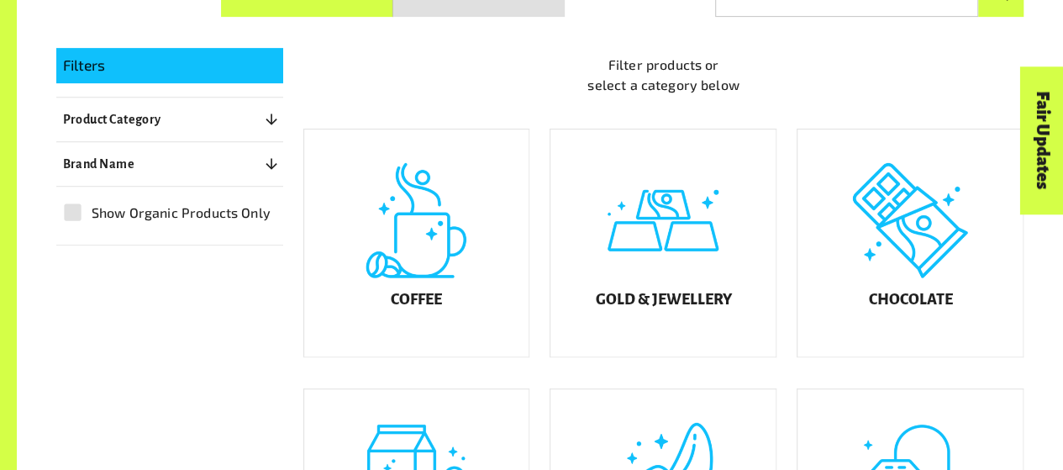
scroll to position [441, 0]
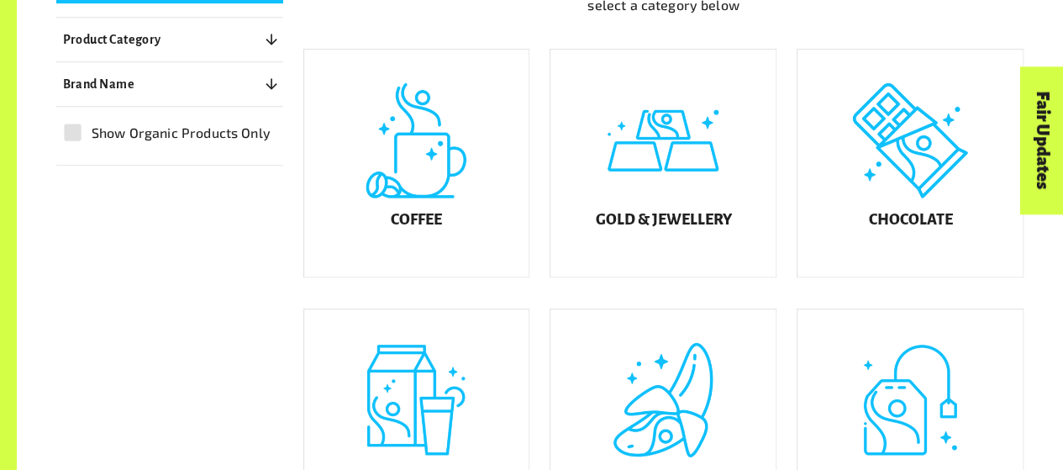
click at [948, 198] on div "Fair Updates" at bounding box center [947, 192] width 147 height 43
click at [938, 229] on h5 "Chocolate" at bounding box center [910, 220] width 84 height 17
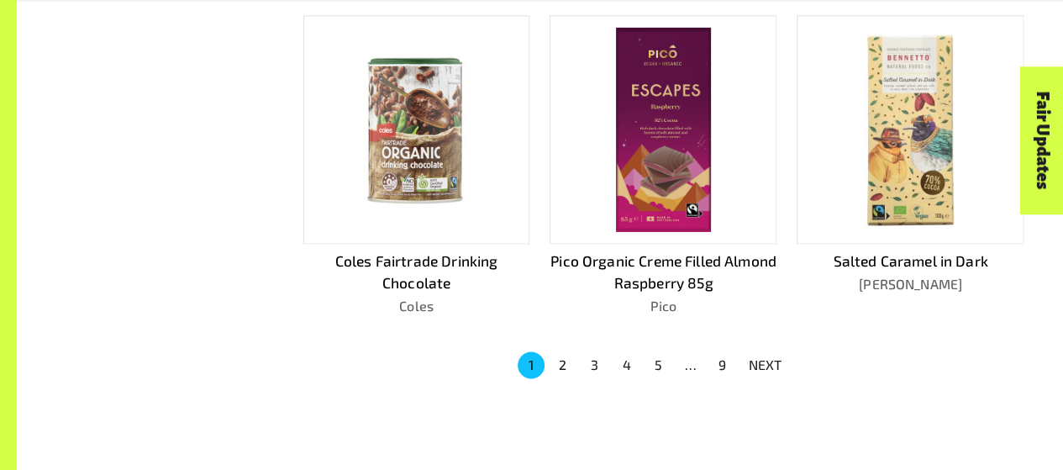
scroll to position [1090, 0]
click at [563, 364] on button "2" at bounding box center [563, 363] width 27 height 27
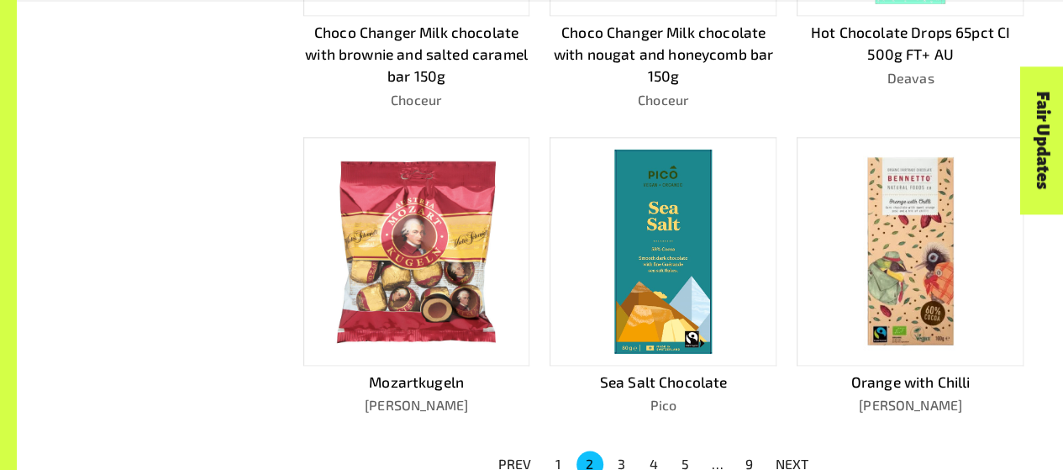
scroll to position [1077, 0]
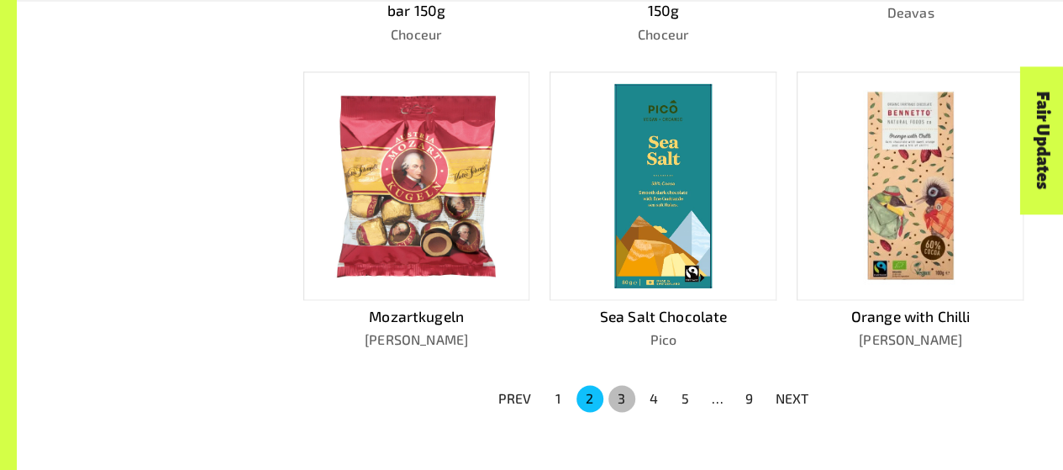
click at [614, 392] on button "3" at bounding box center [621, 398] width 27 height 27
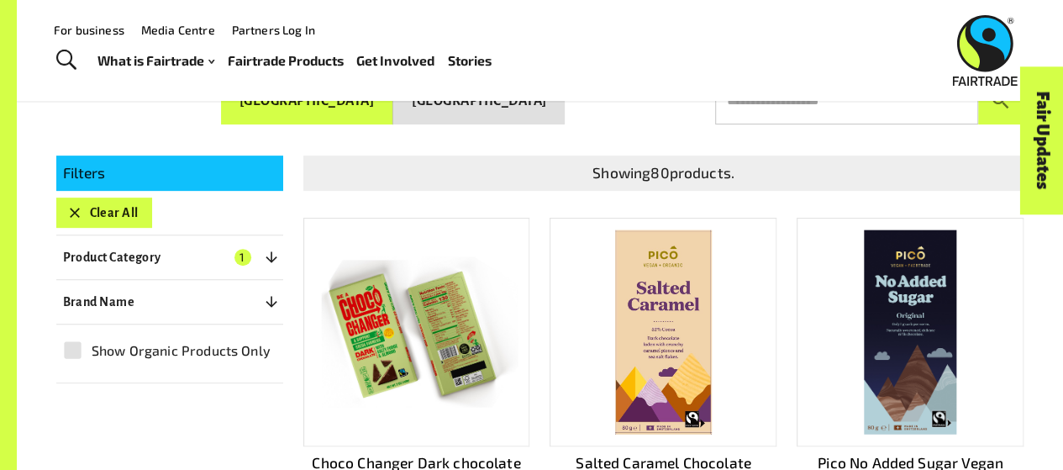
click at [662, 302] on img at bounding box center [663, 331] width 96 height 204
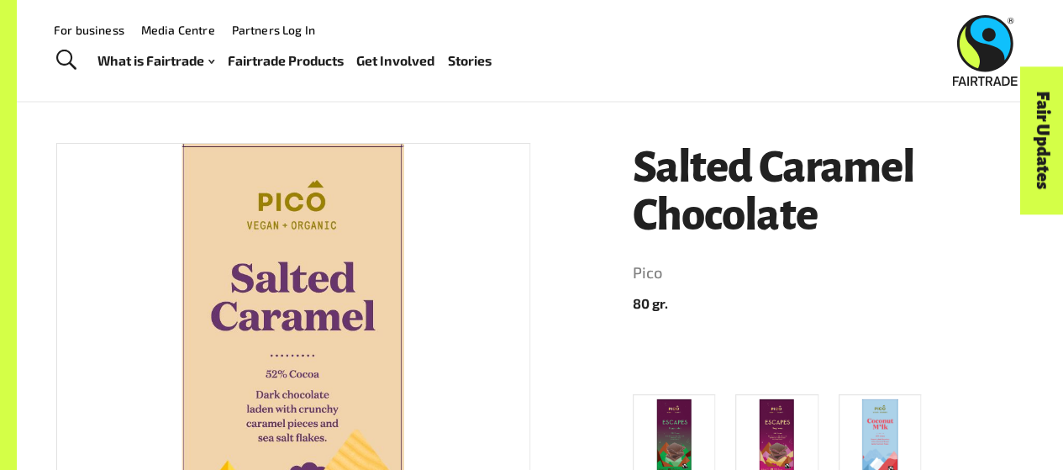
scroll to position [171, 0]
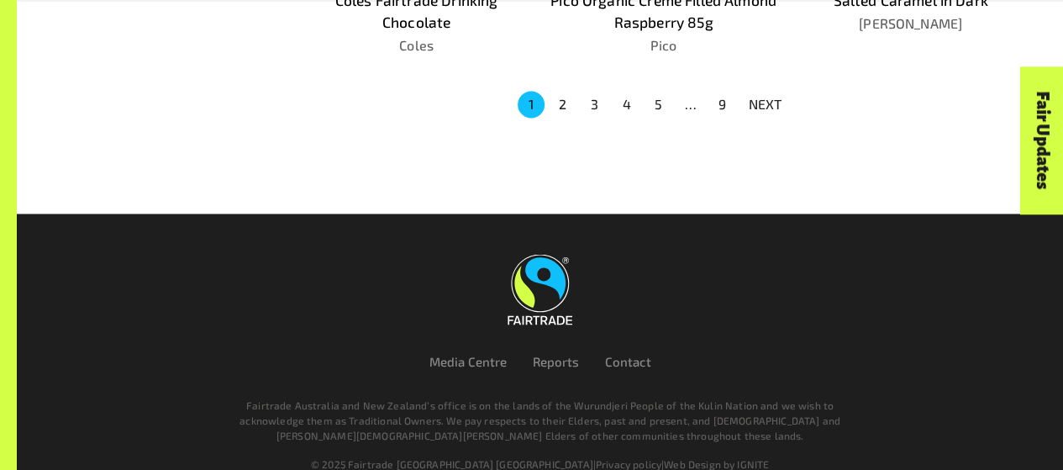
scroll to position [1373, 0]
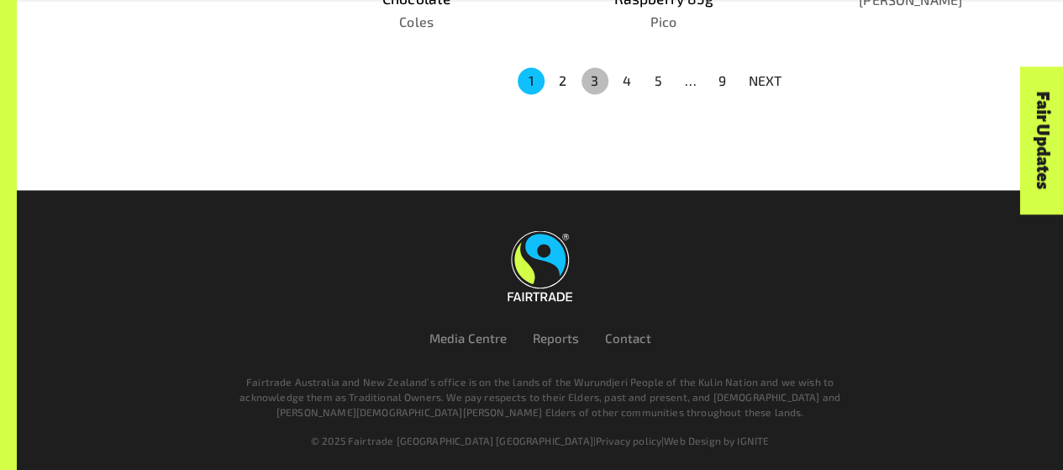
click at [602, 69] on button "3" at bounding box center [595, 80] width 27 height 27
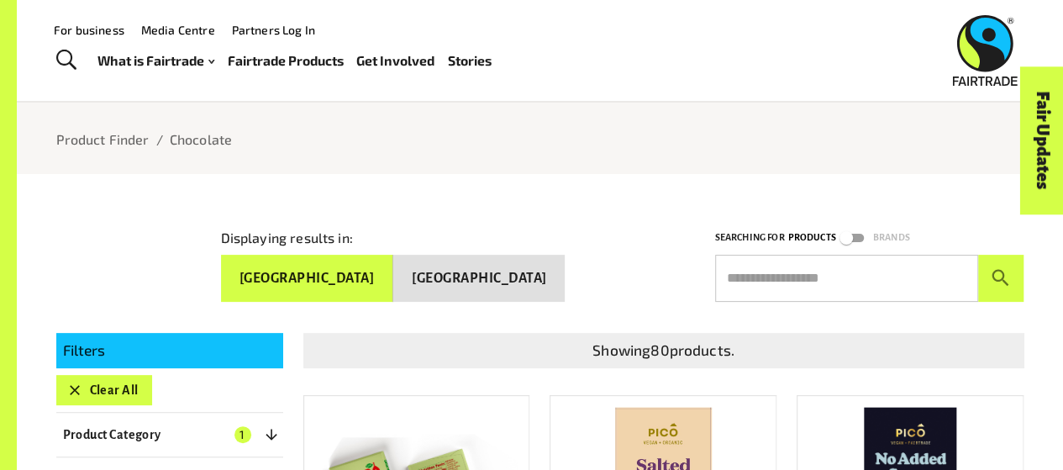
scroll to position [0, 0]
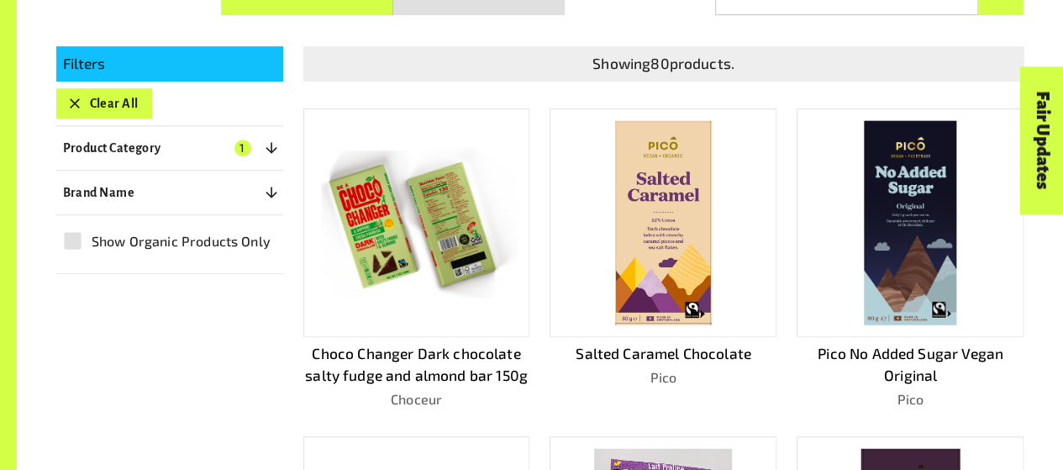
click at [655, 287] on img at bounding box center [663, 222] width 96 height 204
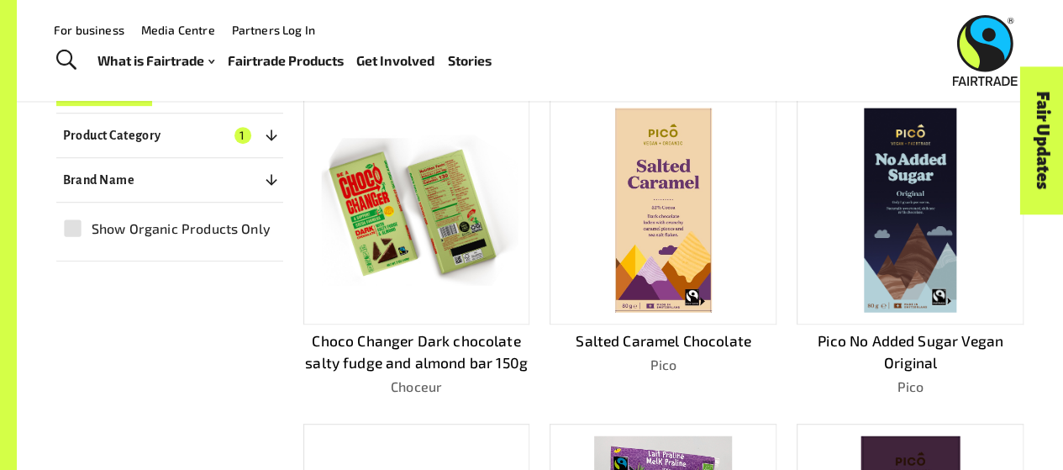
scroll to position [227, 0]
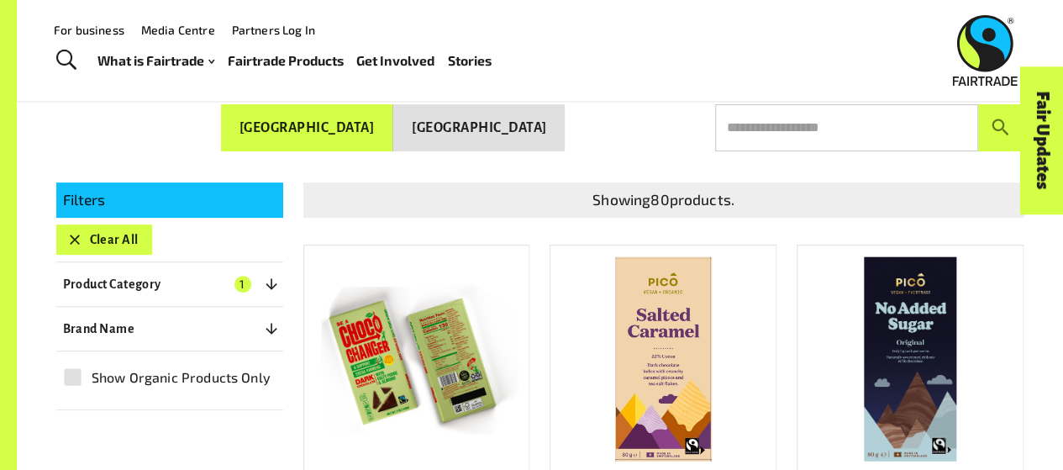
click at [114, 225] on button "Clear All" at bounding box center [104, 239] width 96 height 30
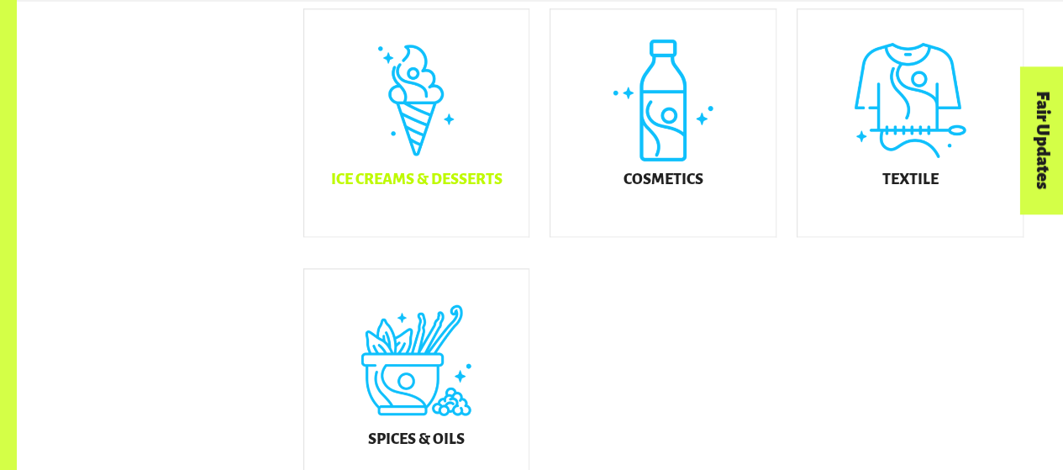
click at [416, 158] on div "Ice Creams & Desserts" at bounding box center [416, 122] width 225 height 227
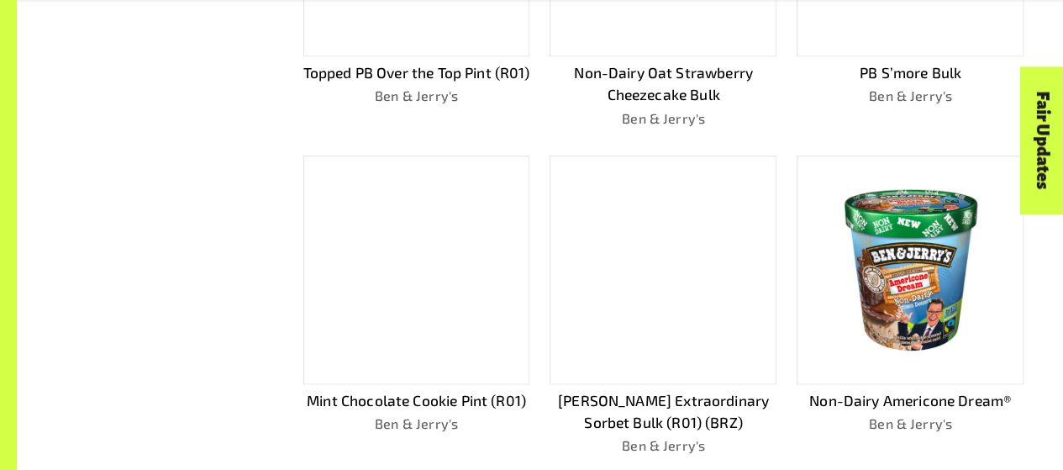
scroll to position [972, 0]
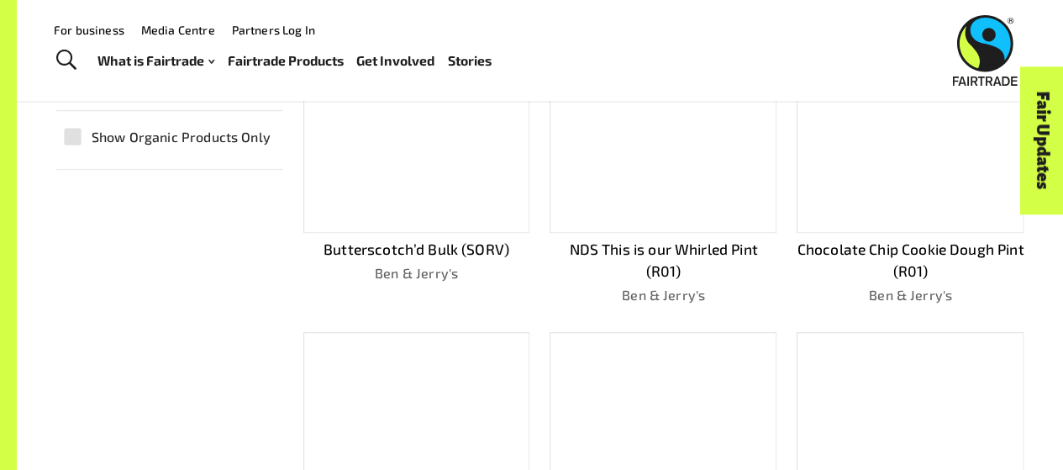
click at [886, 260] on p "Chocolate Chip Cookie Dough Pint (R01)" at bounding box center [910, 261] width 227 height 44
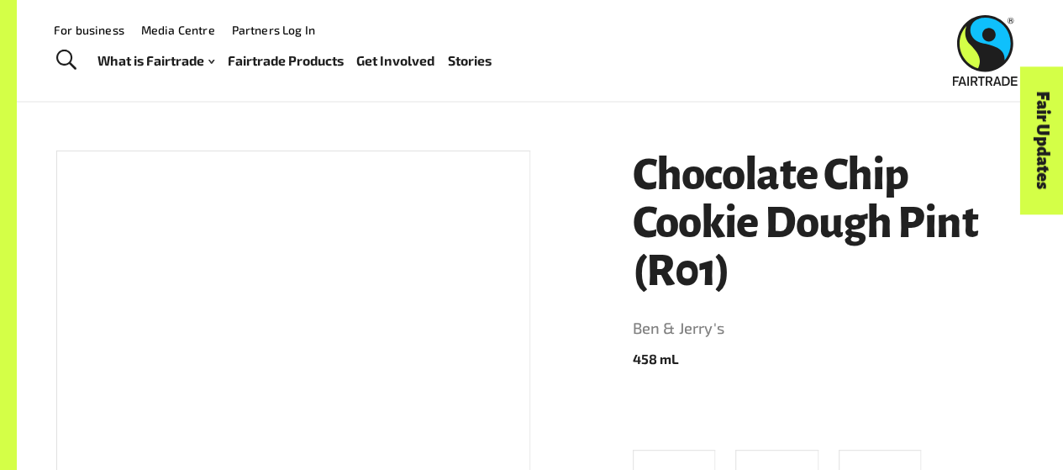
scroll to position [119, 0]
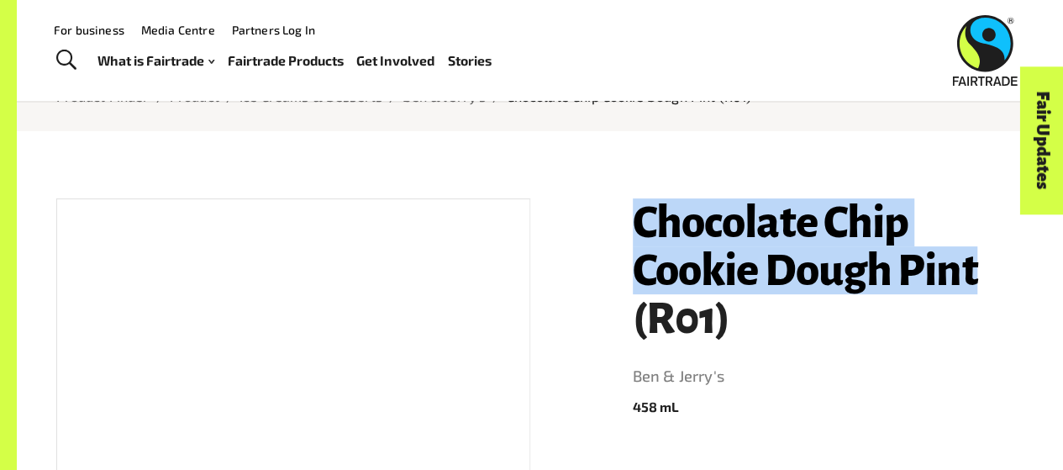
drag, startPoint x: 628, startPoint y: 226, endPoint x: 1024, endPoint y: 277, distance: 399.1
copy h1 "Chocolate Chip Cookie Dough Pint"
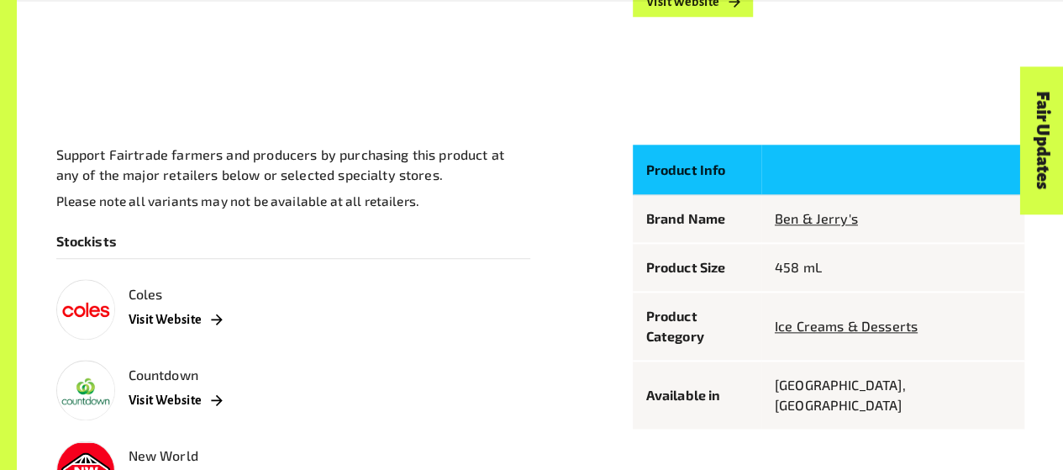
scroll to position [845, 0]
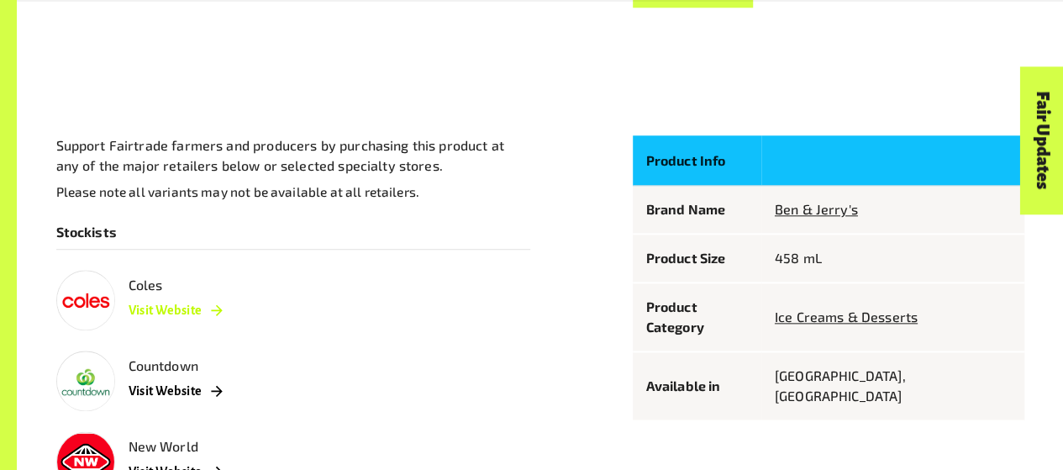
click at [208, 307] on link "Visit Website" at bounding box center [176, 310] width 94 height 30
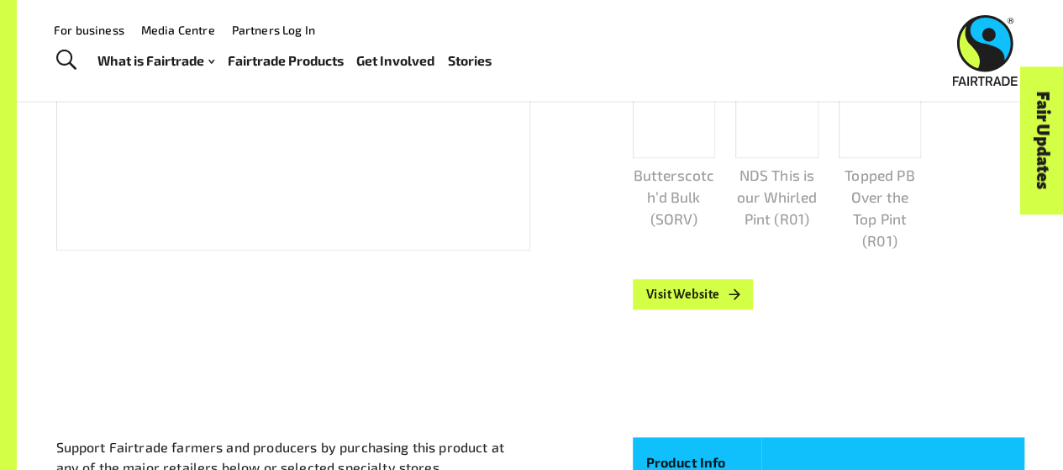
scroll to position [300, 0]
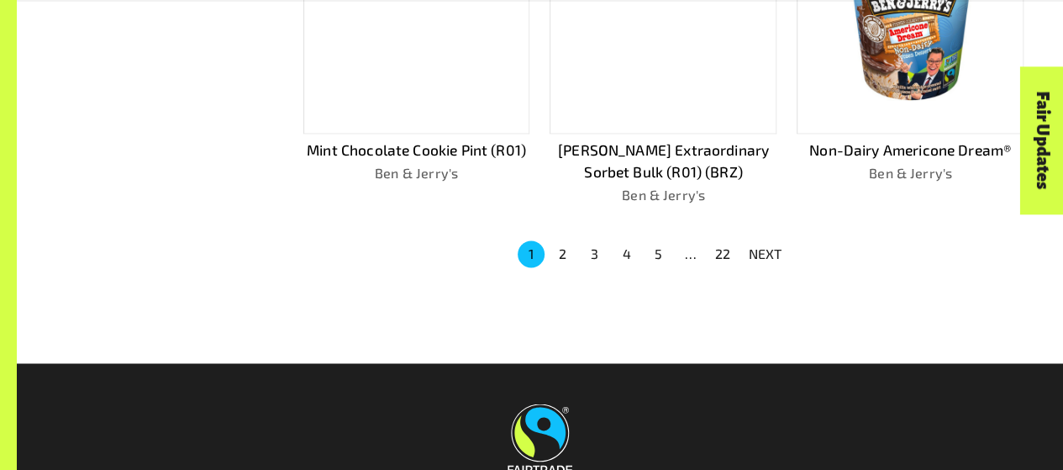
scroll to position [1225, 0]
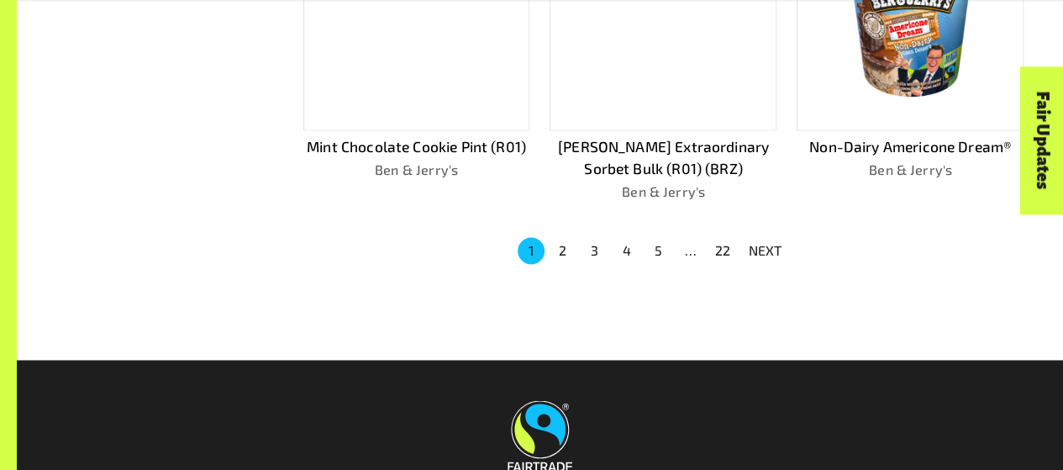
click at [560, 240] on button "2" at bounding box center [563, 250] width 27 height 27
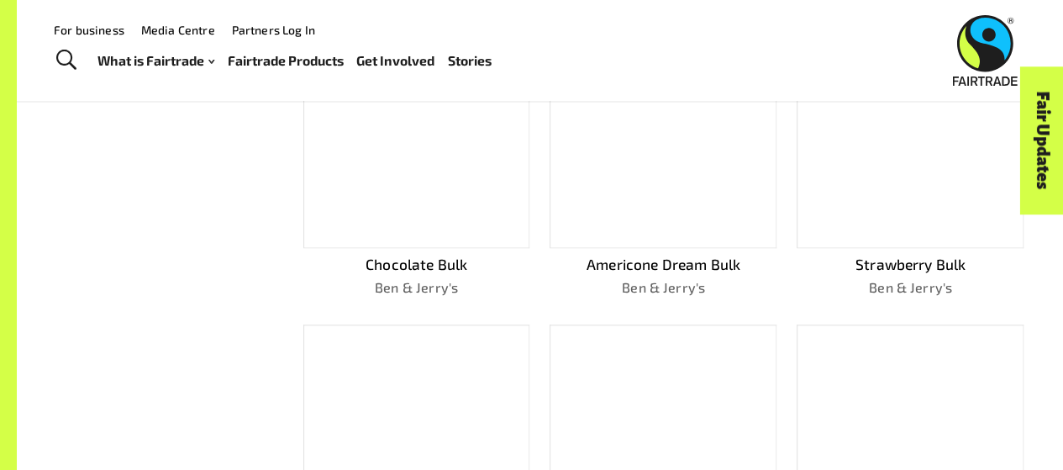
click at [560, 256] on p "Americone Dream Bulk" at bounding box center [663, 265] width 227 height 22
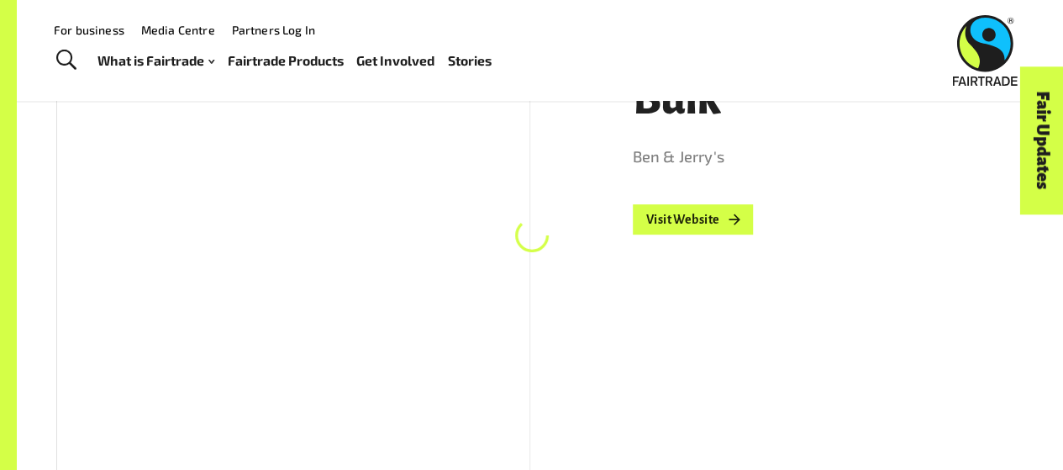
scroll to position [255, 0]
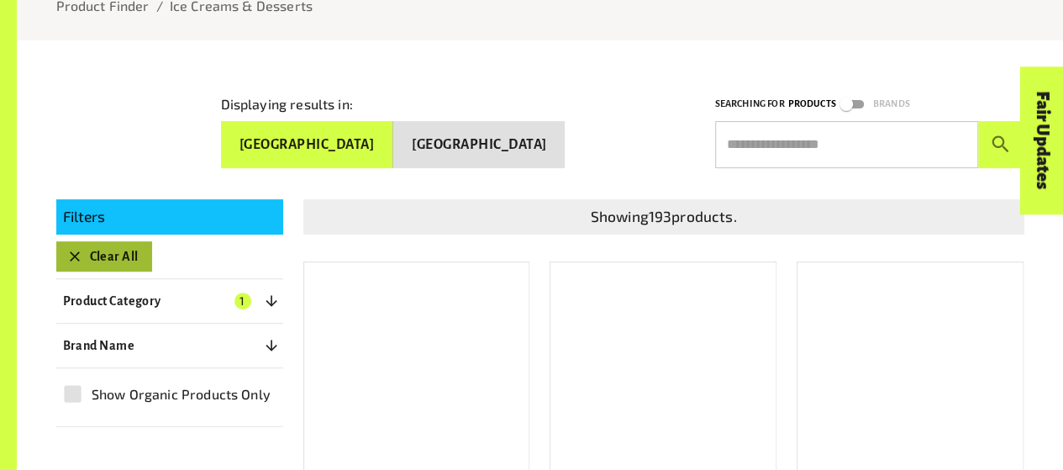
click at [134, 250] on button "Clear All" at bounding box center [104, 256] width 96 height 30
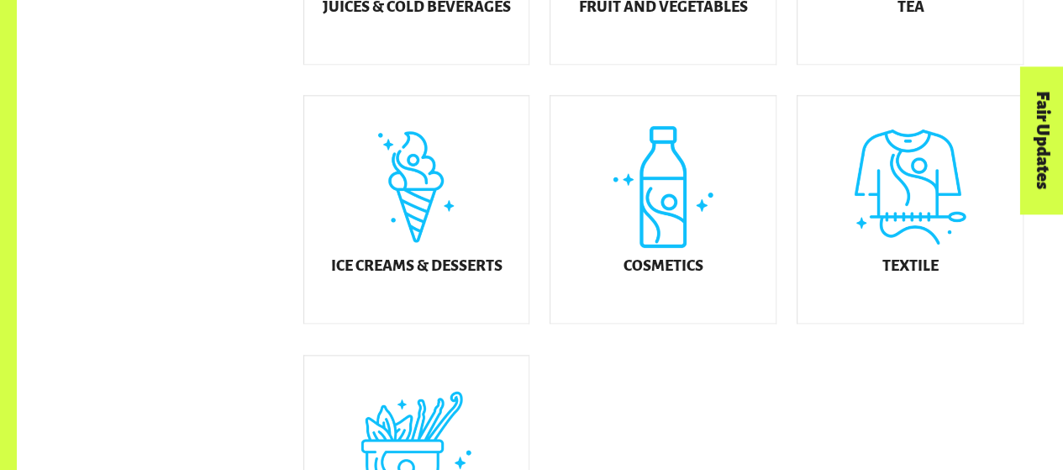
scroll to position [1098, 0]
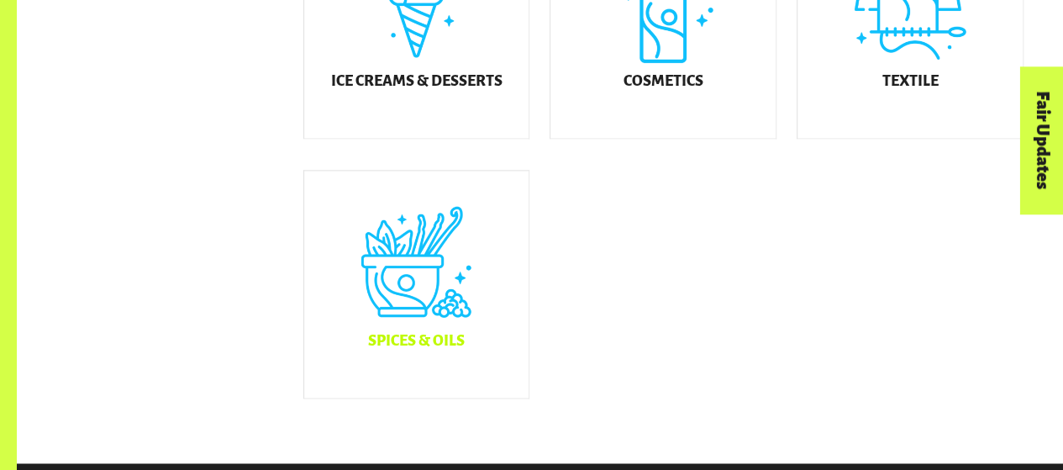
click at [449, 271] on div "Spices & Oils" at bounding box center [416, 284] width 225 height 227
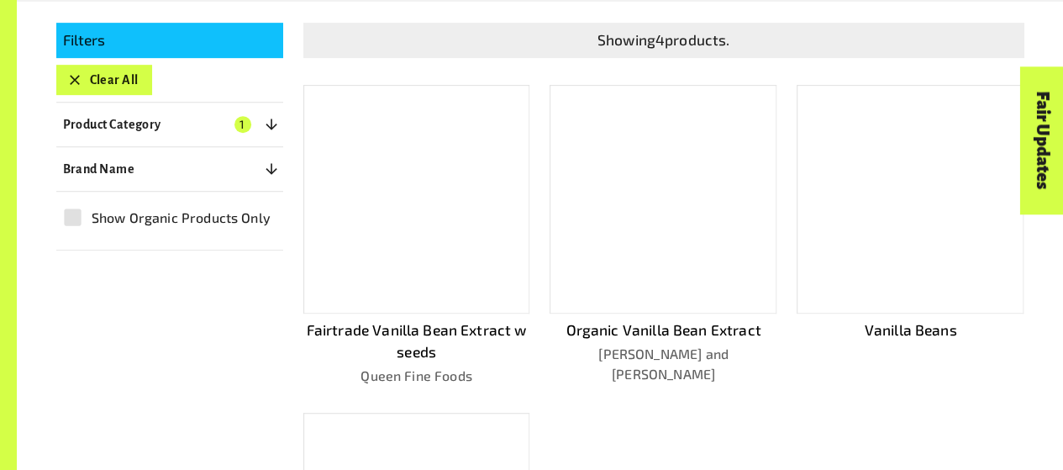
scroll to position [387, 0]
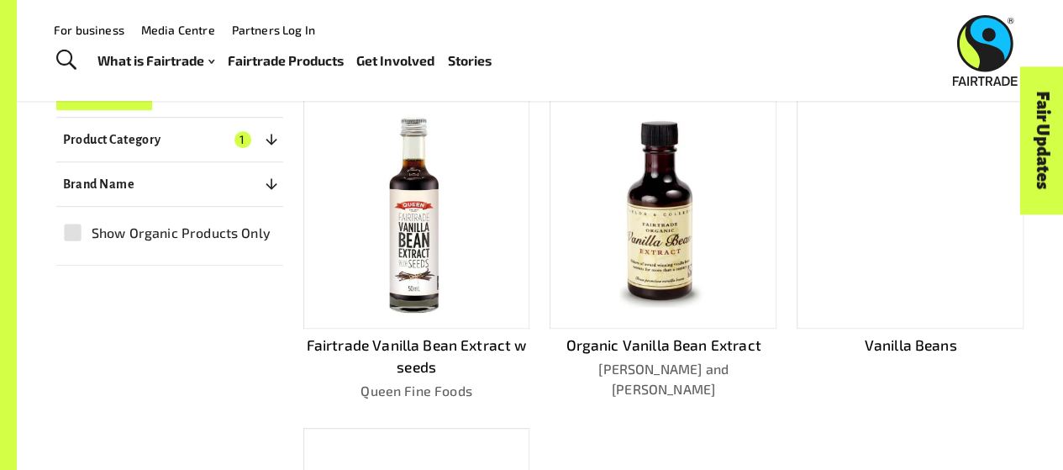
click at [461, 214] on div at bounding box center [416, 214] width 227 height 229
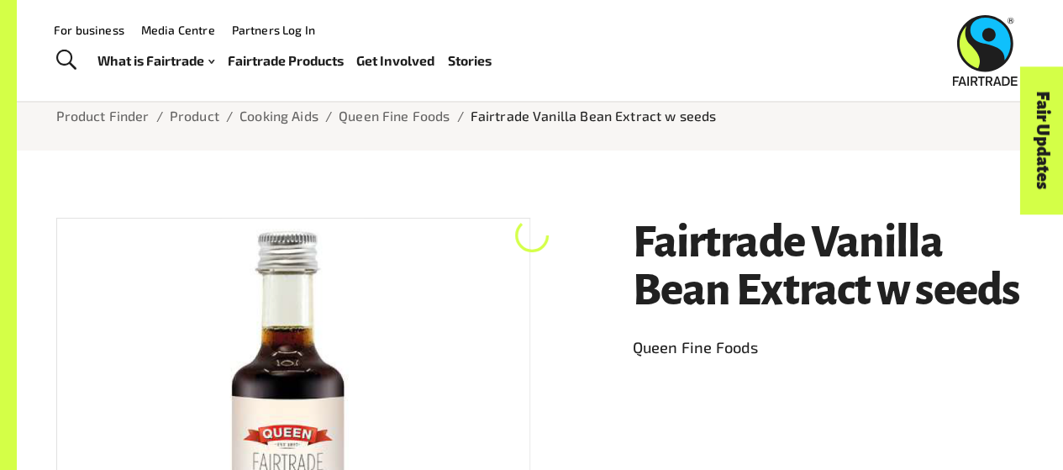
scroll to position [79, 0]
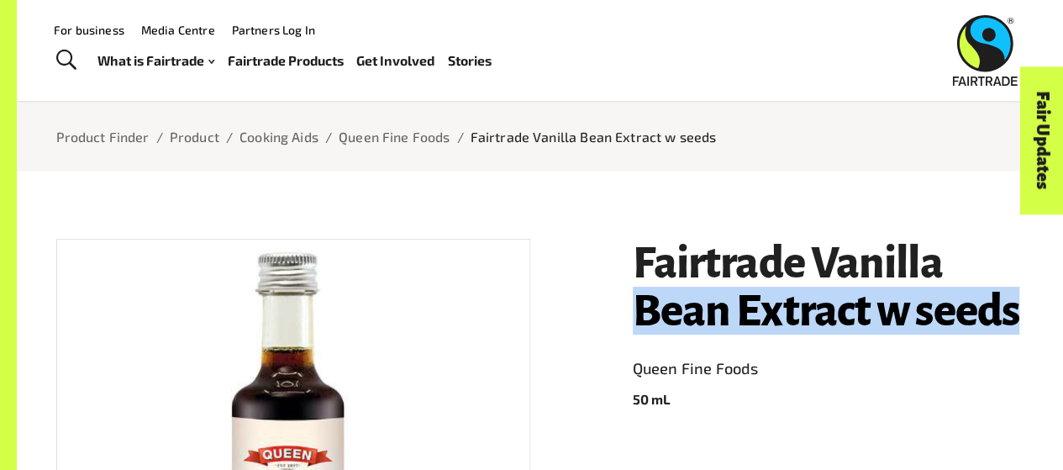
drag, startPoint x: 620, startPoint y: 324, endPoint x: 1046, endPoint y: 317, distance: 426.2
copy h1 "Bean Extract w seeds"
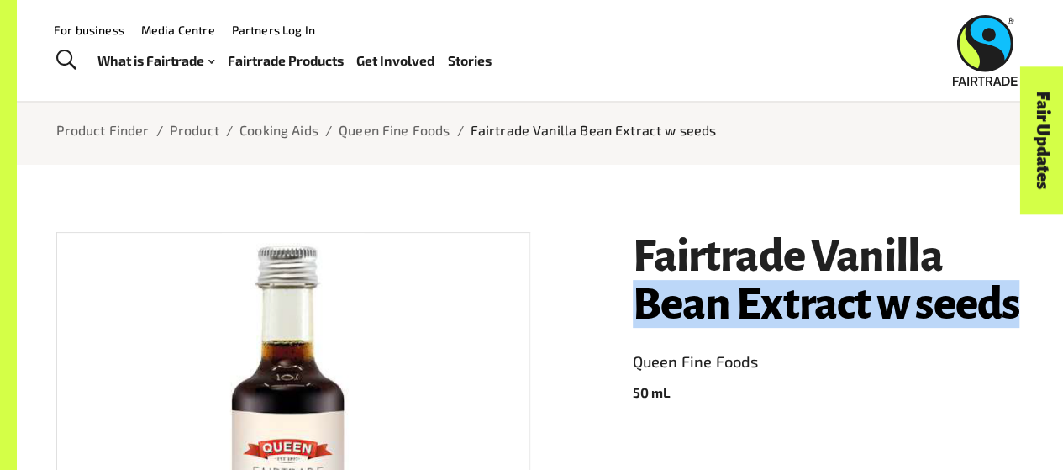
scroll to position [0, 0]
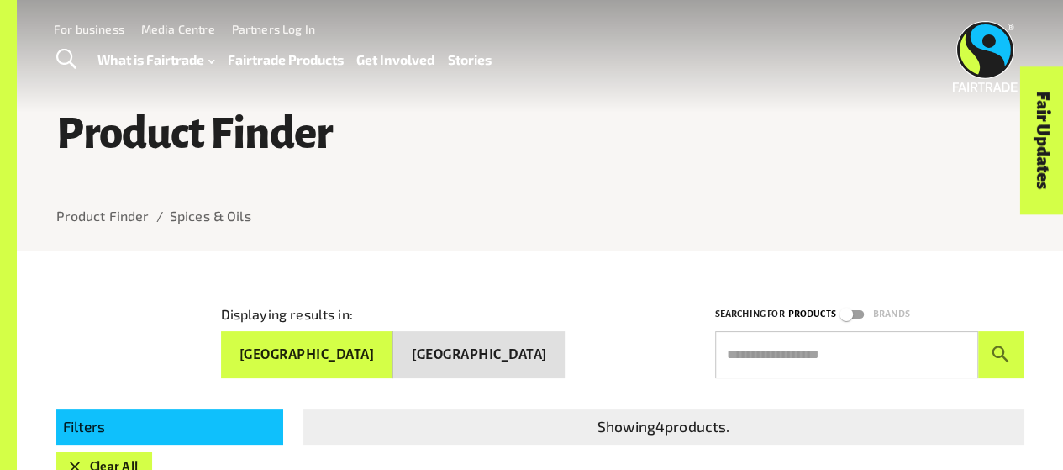
drag, startPoint x: 451, startPoint y: 354, endPoint x: 454, endPoint y: 371, distance: 17.0
click at [454, 371] on div "Displaying results in: [GEOGRAPHIC_DATA] [GEOGRAPHIC_DATA] Searching for Produc…" at bounding box center [530, 327] width 988 height 101
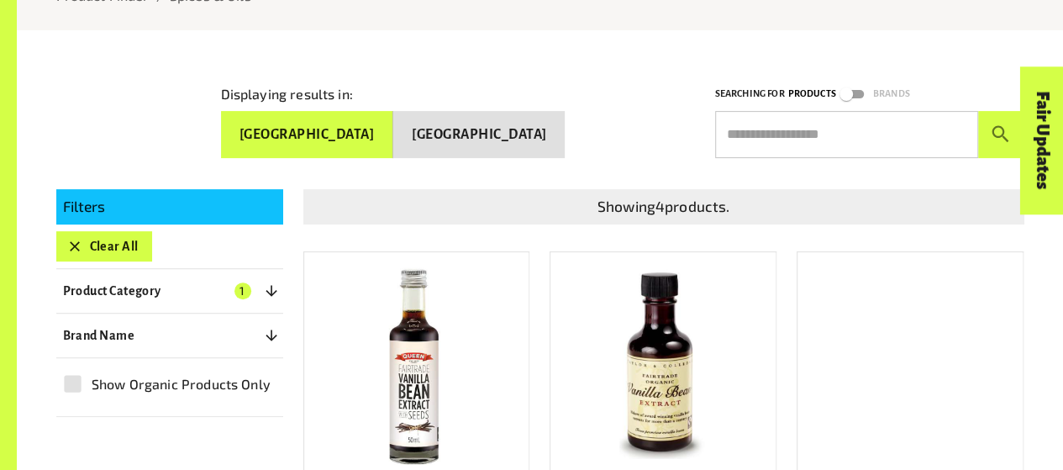
scroll to position [220, 0]
click at [234, 286] on span "1" at bounding box center [242, 290] width 17 height 17
click at [118, 240] on button "Clear All" at bounding box center [104, 246] width 96 height 30
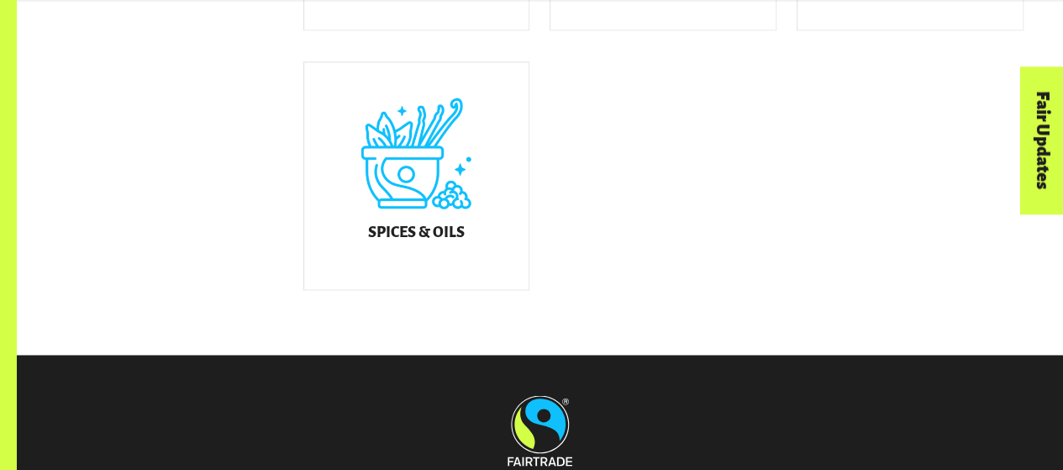
scroll to position [1208, 0]
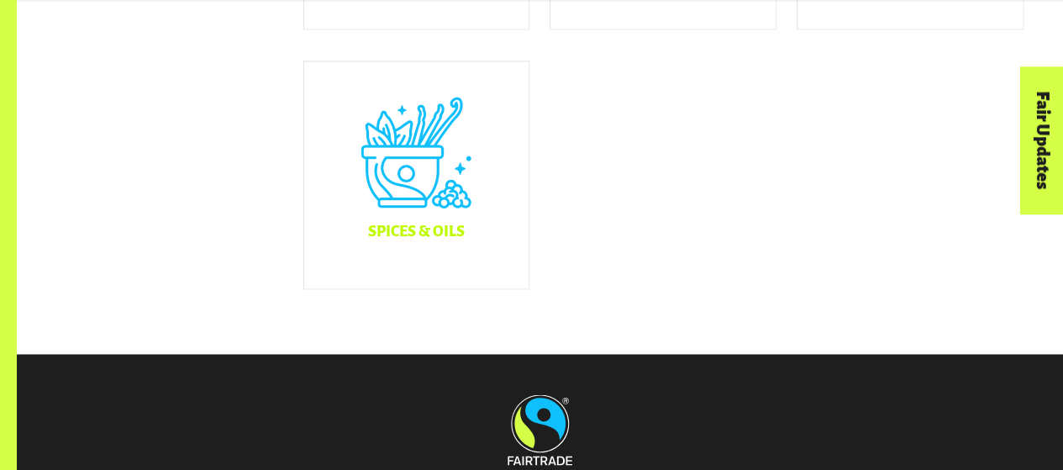
click at [448, 240] on h5 "Spices & Oils" at bounding box center [416, 232] width 97 height 17
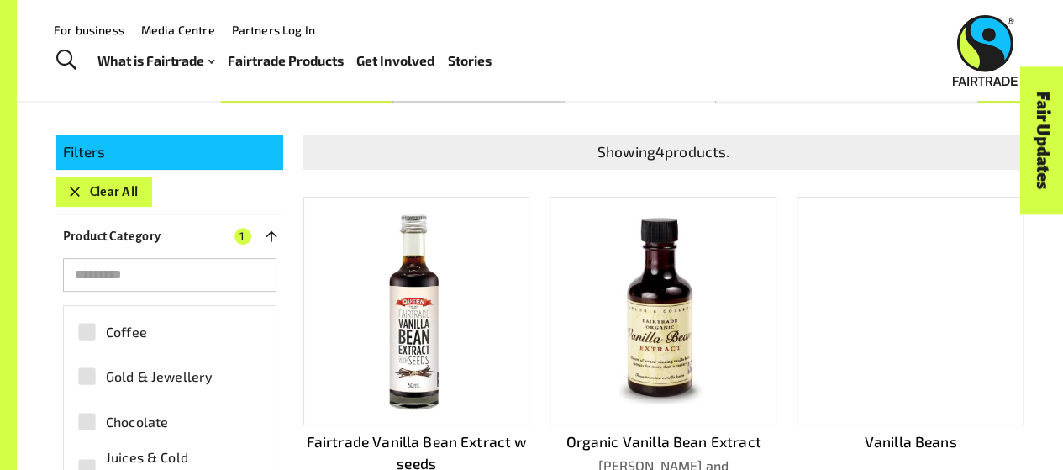
scroll to position [255, 0]
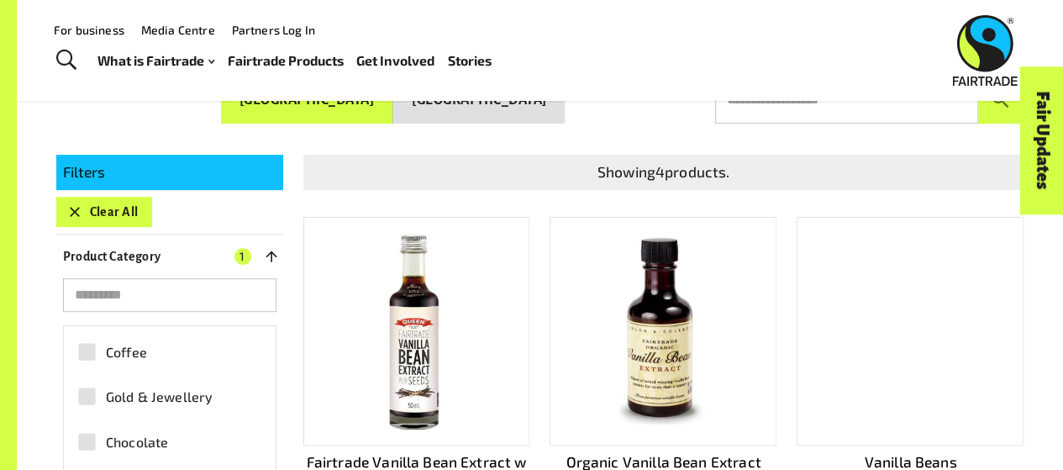
click at [647, 303] on img at bounding box center [662, 331] width 87 height 204
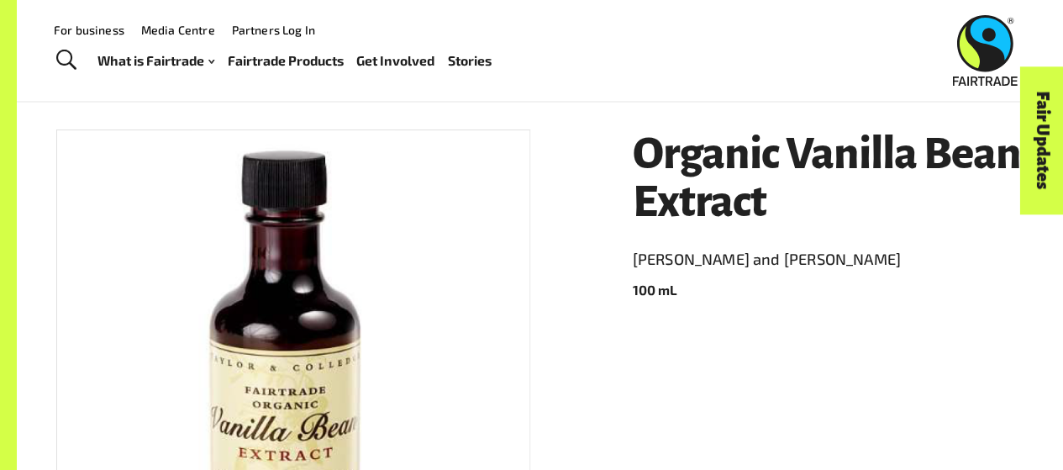
scroll to position [188, 0]
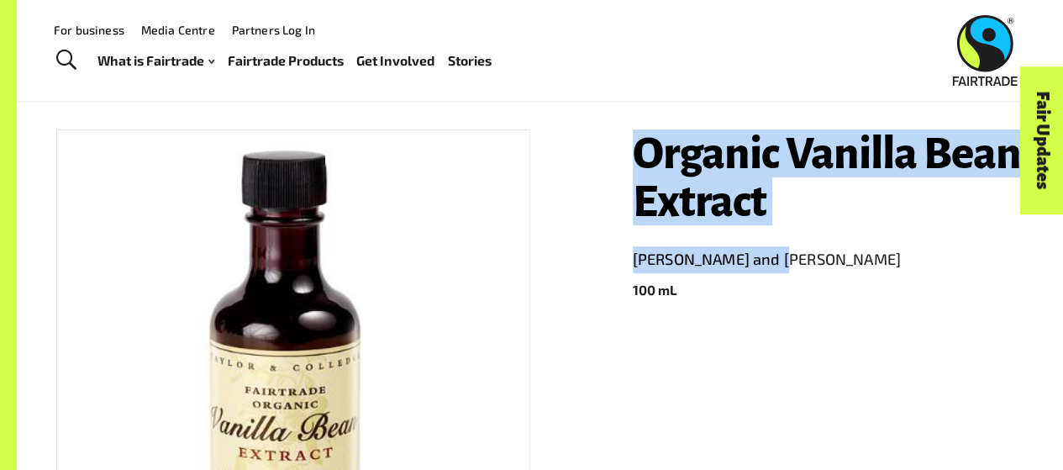
drag, startPoint x: 622, startPoint y: 150, endPoint x: 816, endPoint y: 263, distance: 224.9
click at [816, 263] on div "Organic Vanilla Bean Extract [PERSON_NAME] and [PERSON_NAME] 100 mL" at bounding box center [819, 425] width 412 height 633
copy header "Organic Vanilla Bean Extract [PERSON_NAME] and [PERSON_NAME]"
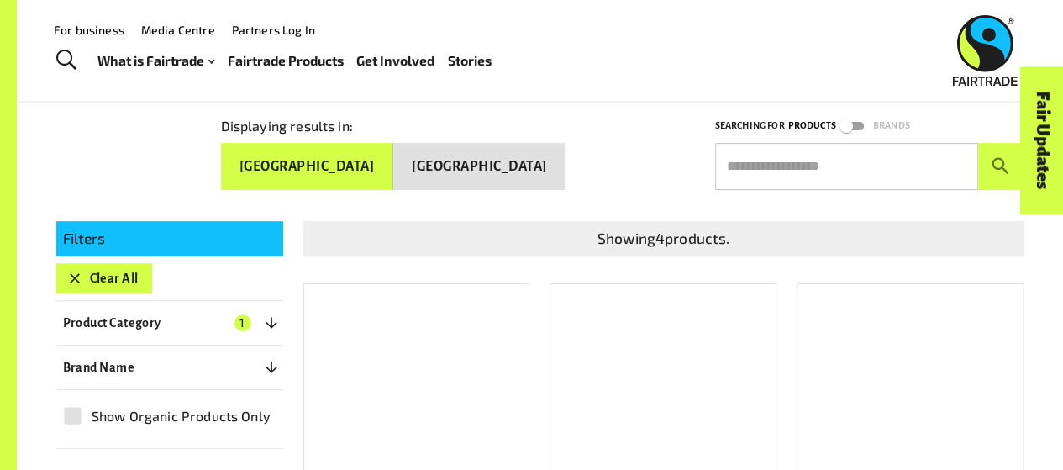
scroll to position [255, 0]
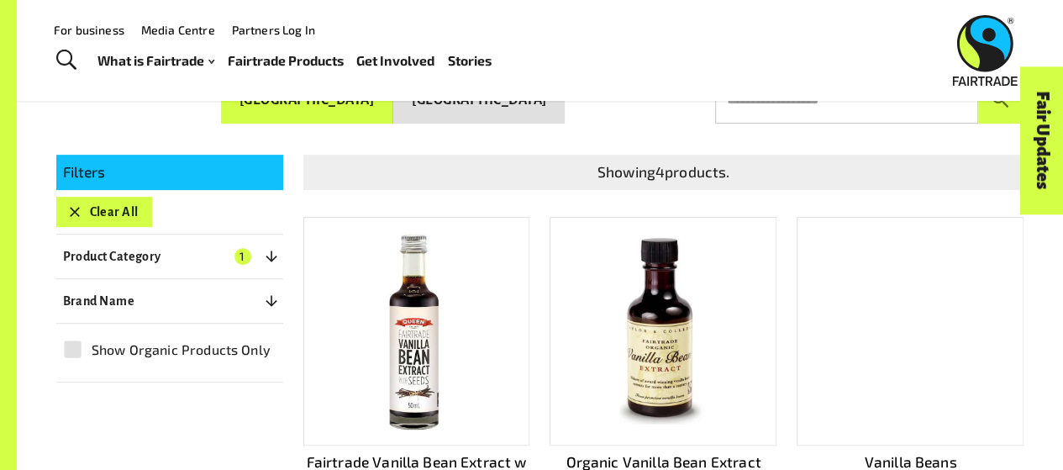
click at [131, 179] on p "Filters" at bounding box center [169, 172] width 213 height 22
click at [133, 199] on button "Clear All" at bounding box center [104, 212] width 96 height 30
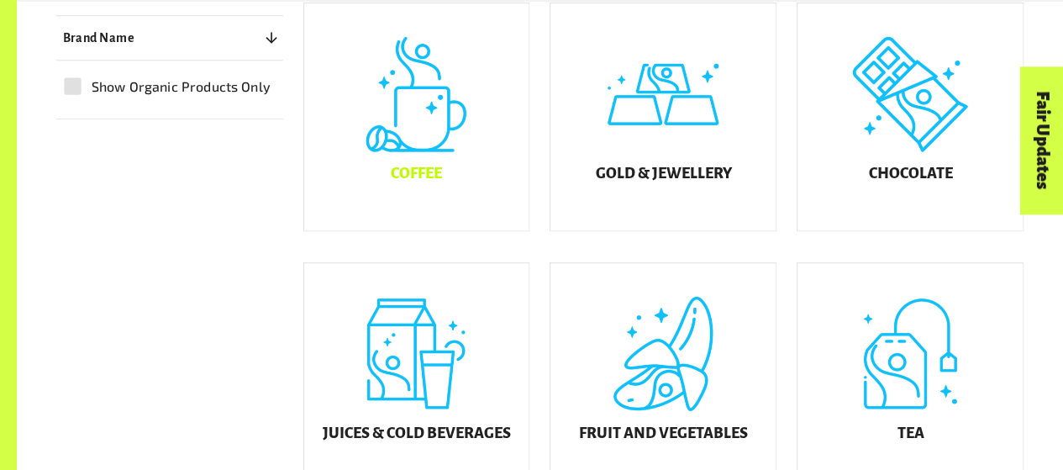
click at [435, 202] on div "Coffee" at bounding box center [416, 116] width 225 height 227
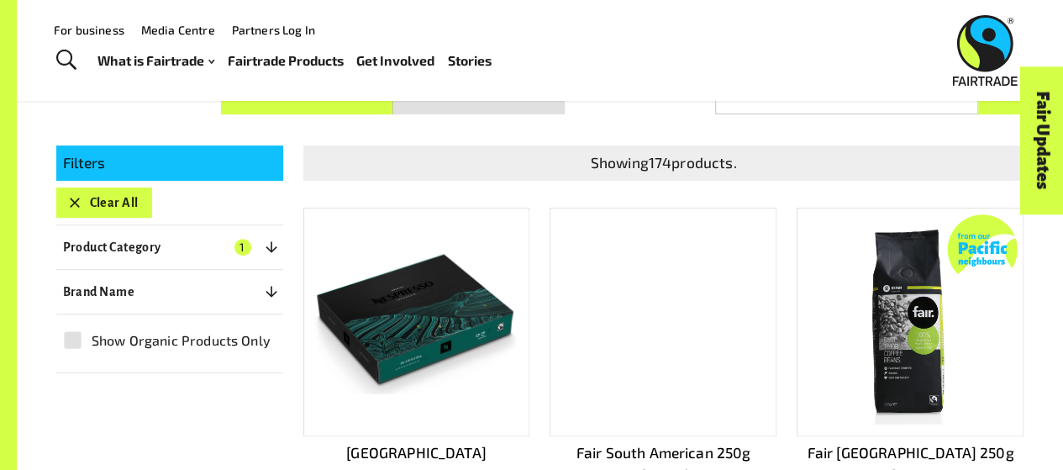
scroll to position [261, 0]
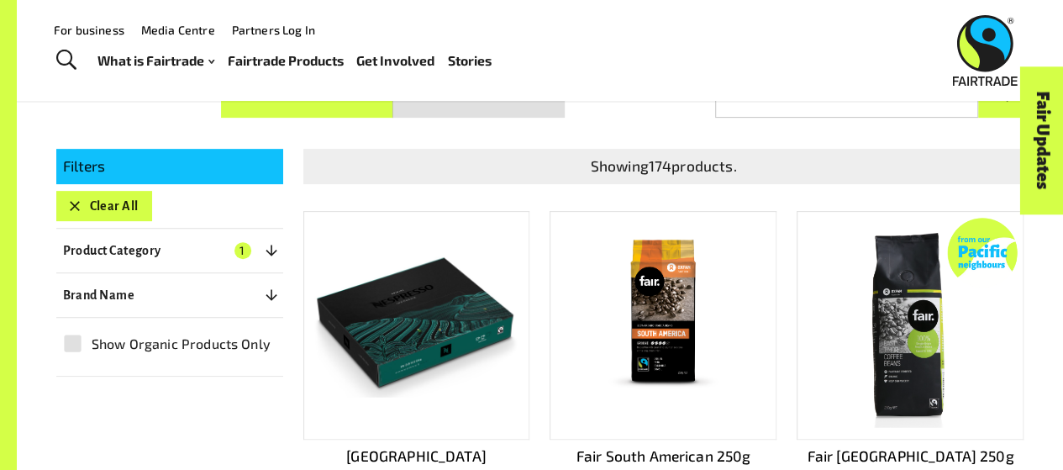
click at [123, 199] on button "Clear All" at bounding box center [104, 206] width 96 height 30
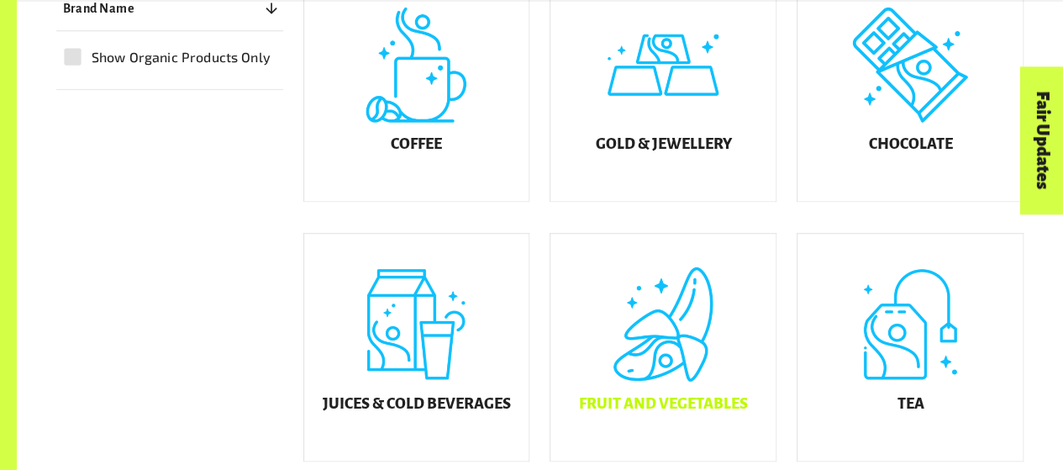
scroll to position [534, 0]
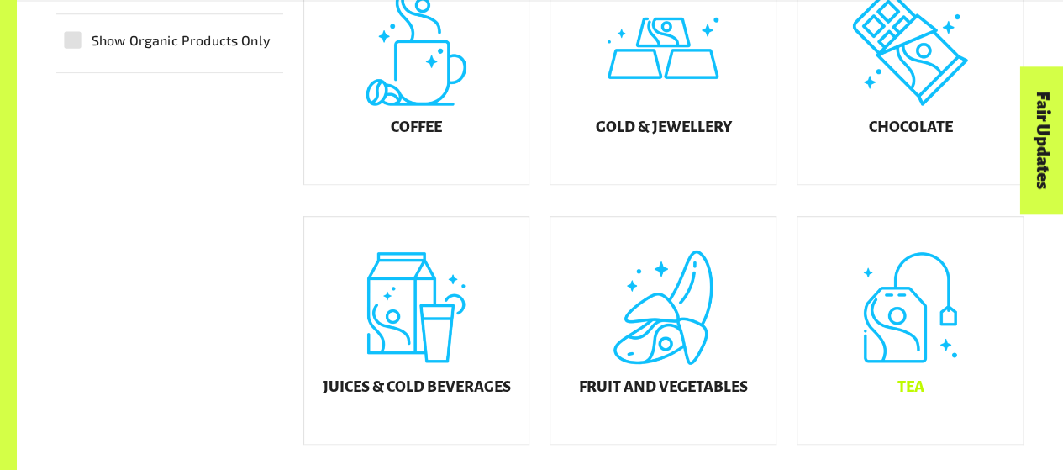
click at [951, 351] on div "Tea" at bounding box center [910, 330] width 225 height 227
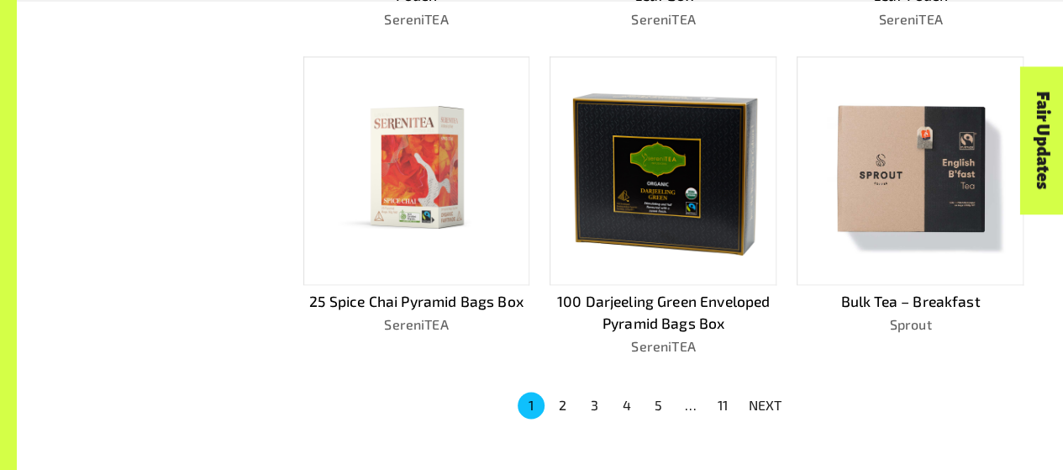
scroll to position [1072, 0]
click at [573, 400] on button "2" at bounding box center [563, 404] width 27 height 27
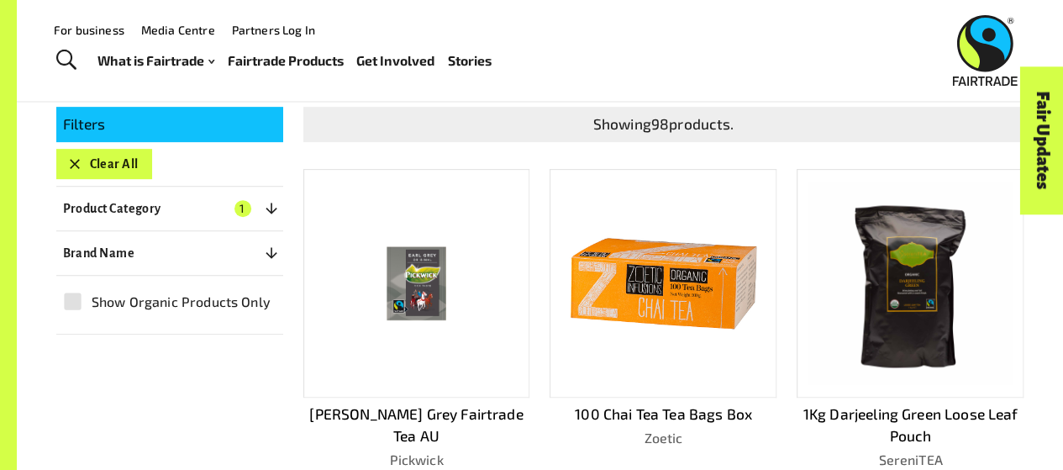
scroll to position [303, 0]
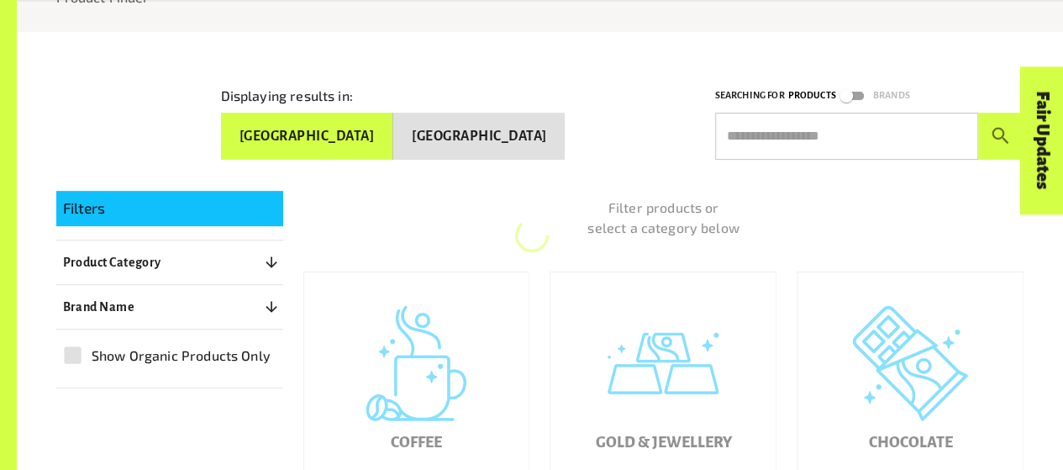
scroll to position [466, 0]
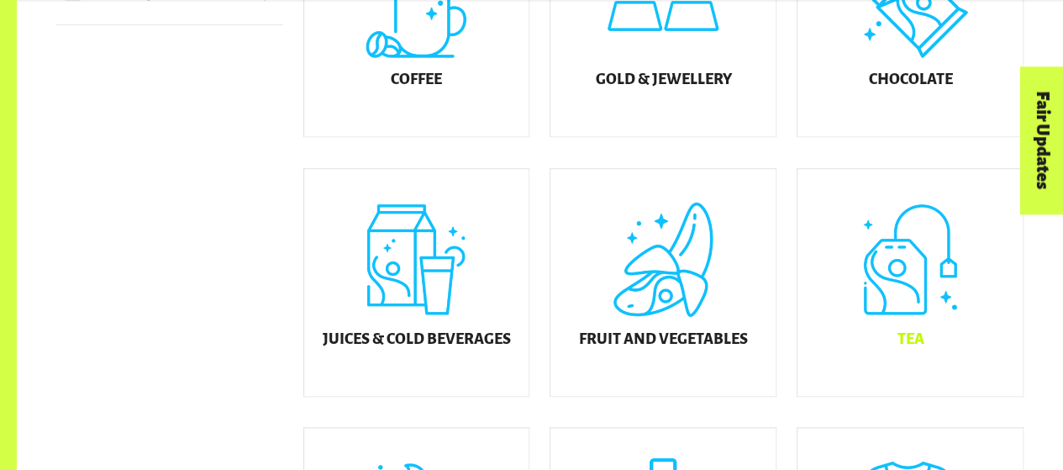
click at [942, 359] on div "Tea" at bounding box center [910, 282] width 225 height 227
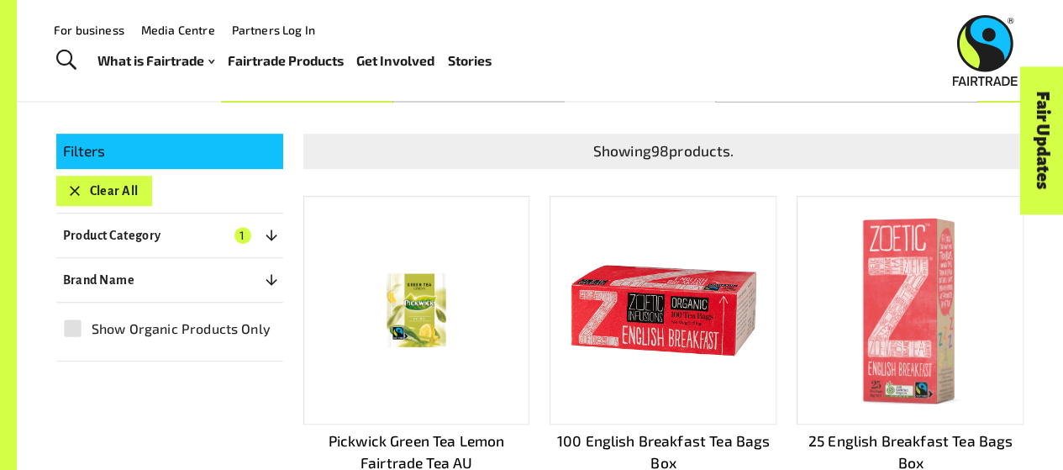
scroll to position [255, 0]
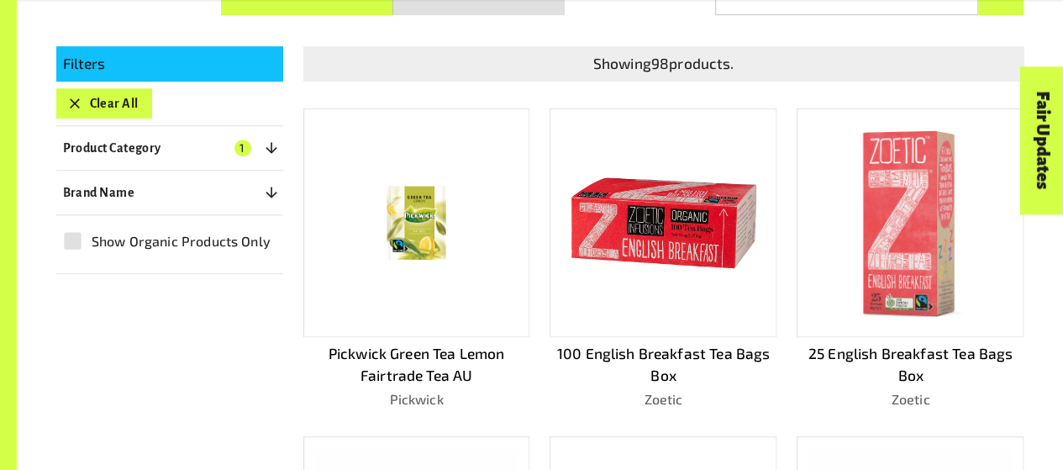
click at [927, 248] on img at bounding box center [911, 222] width 112 height 204
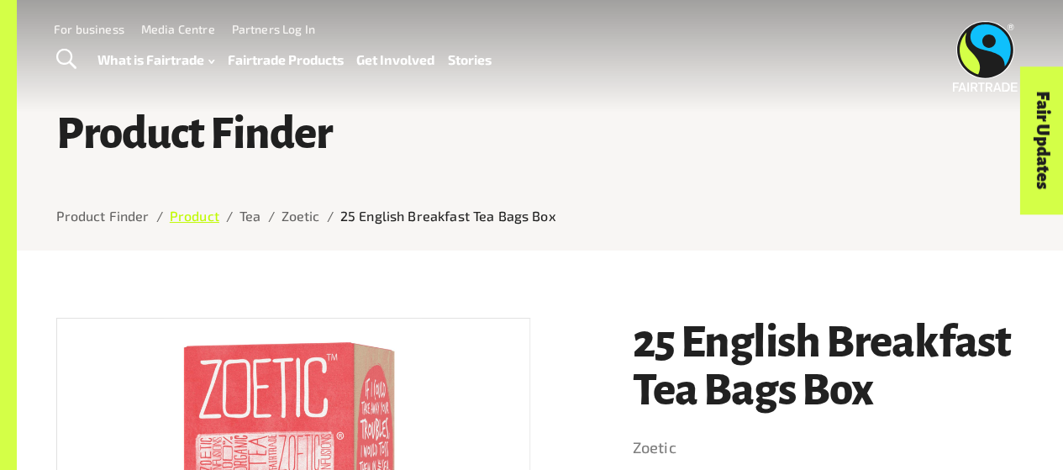
click at [204, 223] on link "Product" at bounding box center [195, 216] width 50 height 16
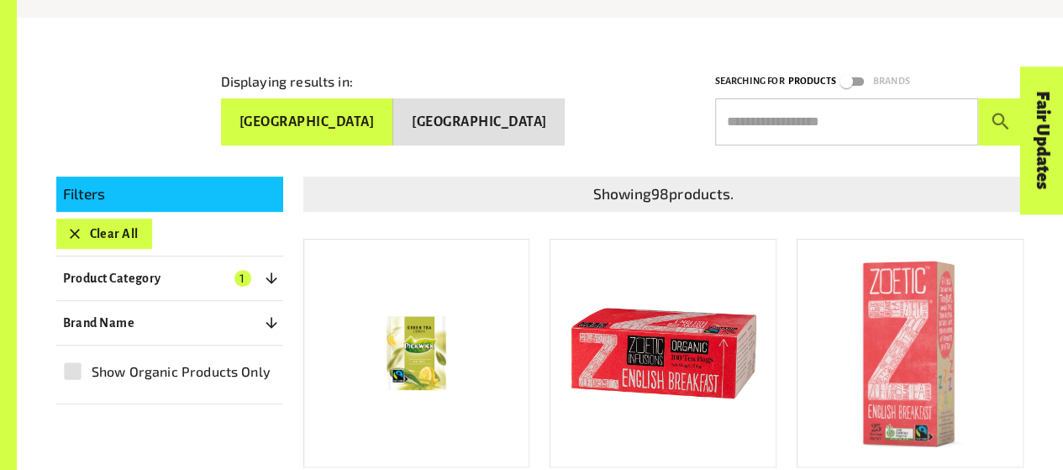
scroll to position [255, 0]
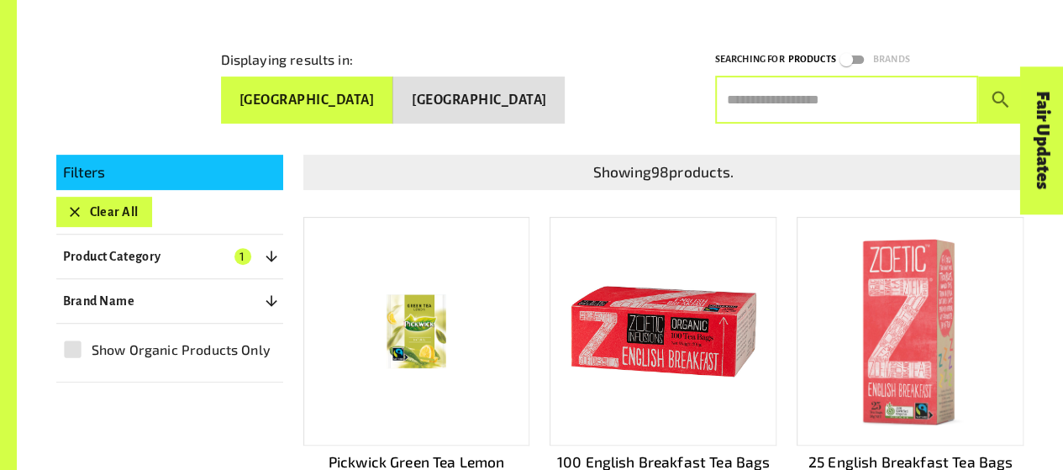
click at [787, 82] on input "text" at bounding box center [846, 99] width 263 height 47
paste input "**********"
type input "**********"
click at [978, 76] on button "submit" at bounding box center [1001, 99] width 46 height 47
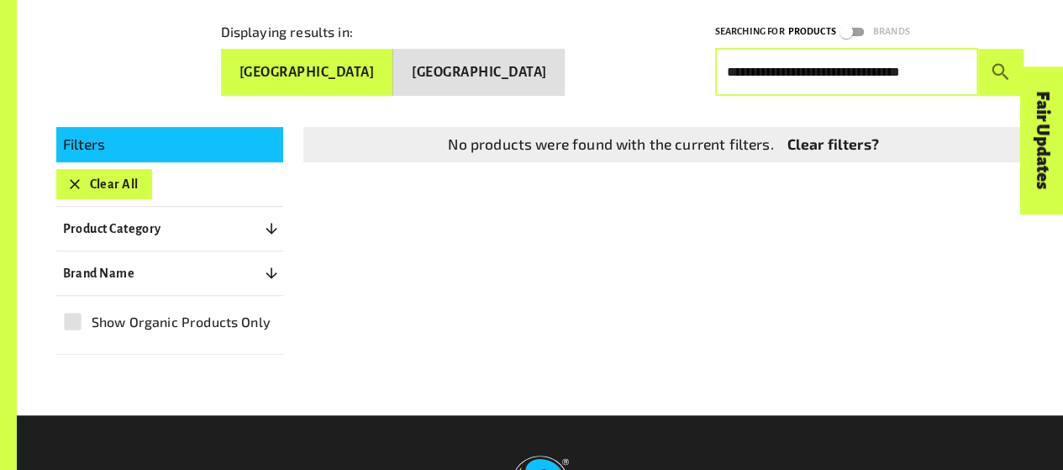
scroll to position [286, 0]
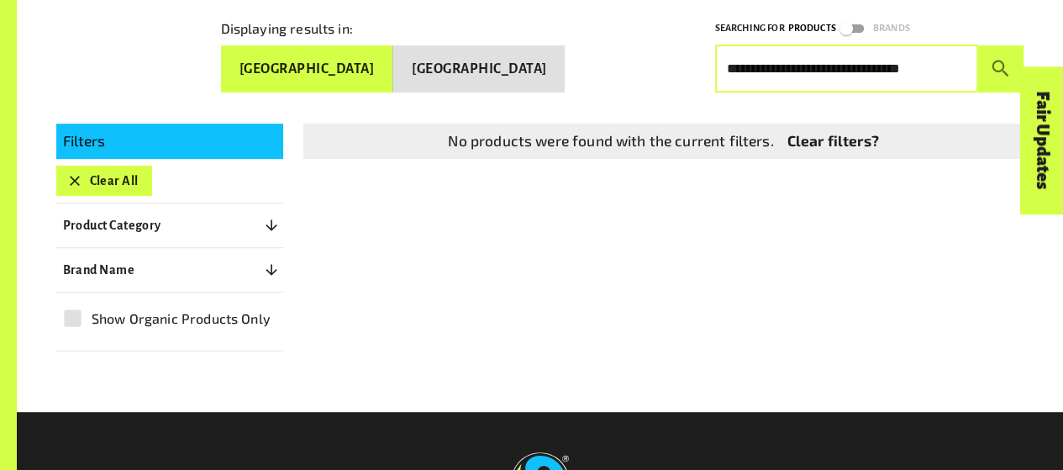
click at [129, 175] on button "Clear All" at bounding box center [104, 181] width 96 height 30
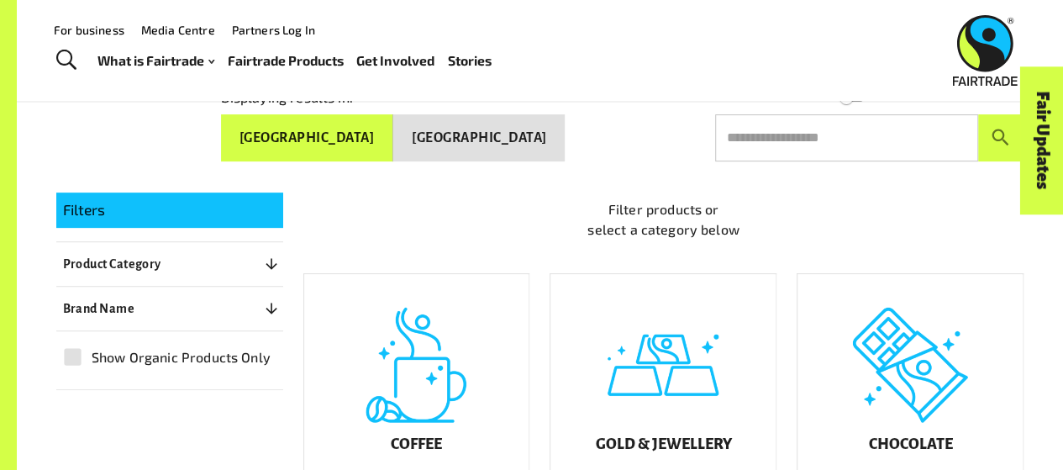
scroll to position [210, 0]
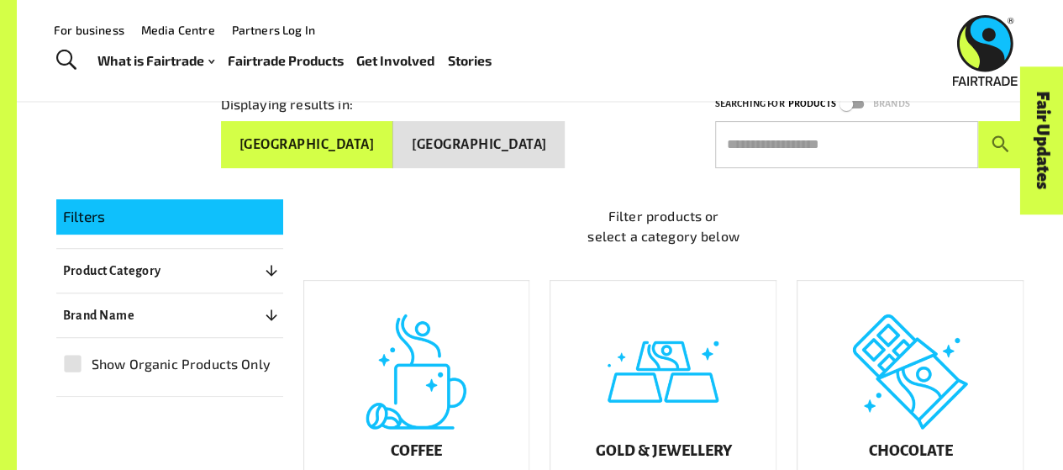
click at [871, 149] on input "text" at bounding box center [846, 144] width 263 height 47
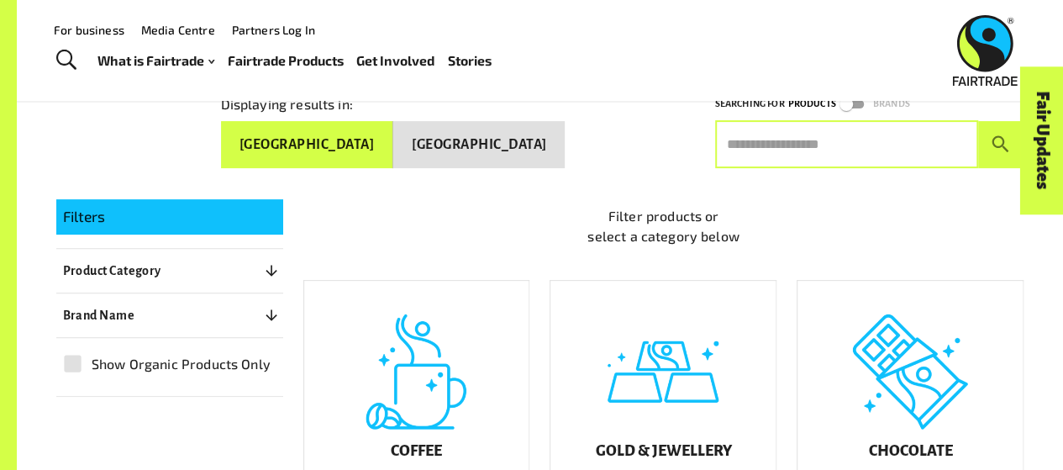
paste input "**********"
type input "**********"
click at [978, 121] on button "submit" at bounding box center [1001, 144] width 46 height 47
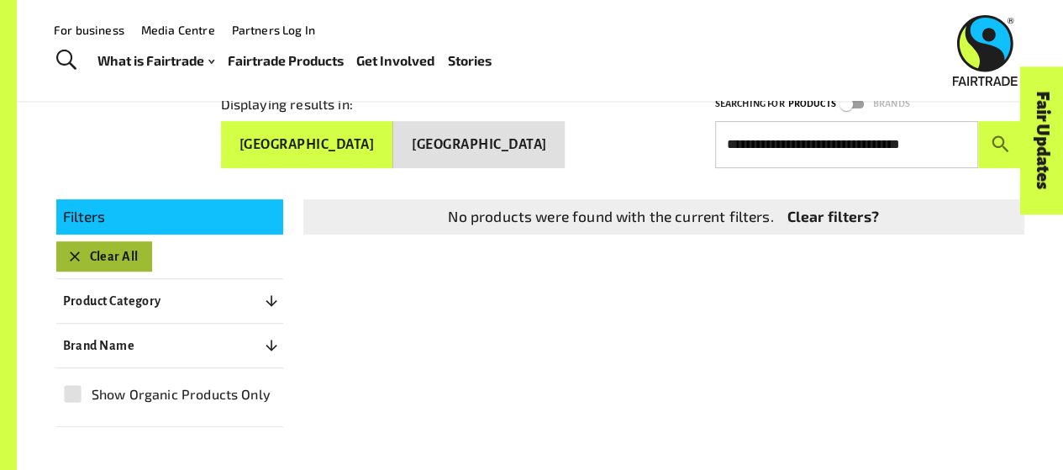
click at [130, 250] on button "Clear All" at bounding box center [104, 256] width 96 height 30
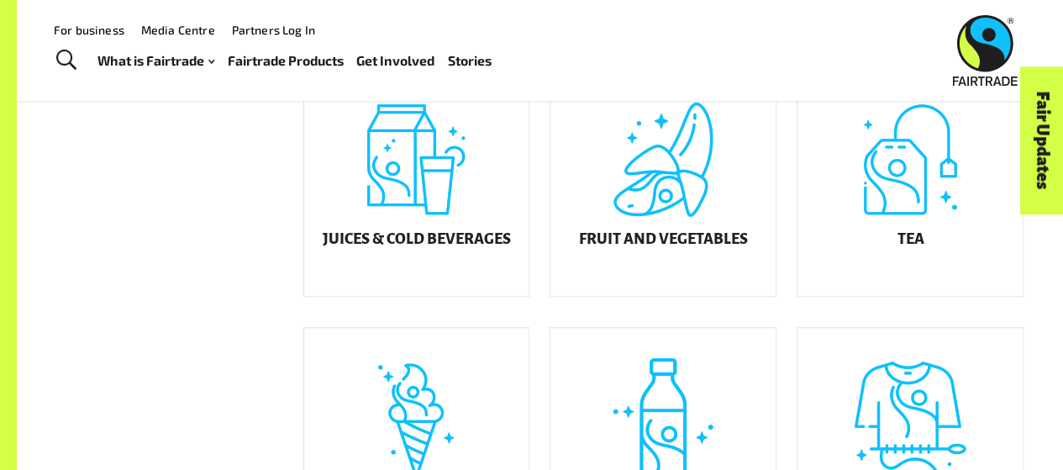
scroll to position [651, 0]
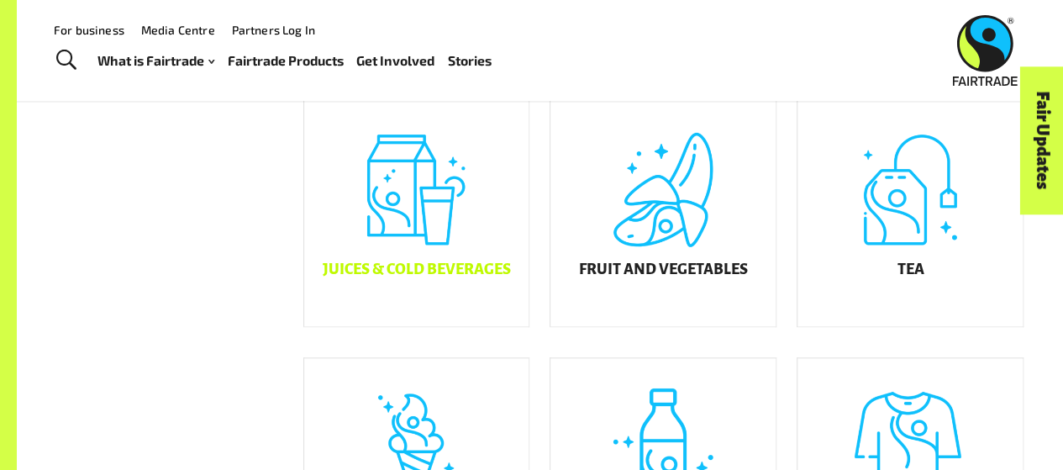
click at [439, 250] on div "Juices & Cold Beverages" at bounding box center [416, 212] width 225 height 227
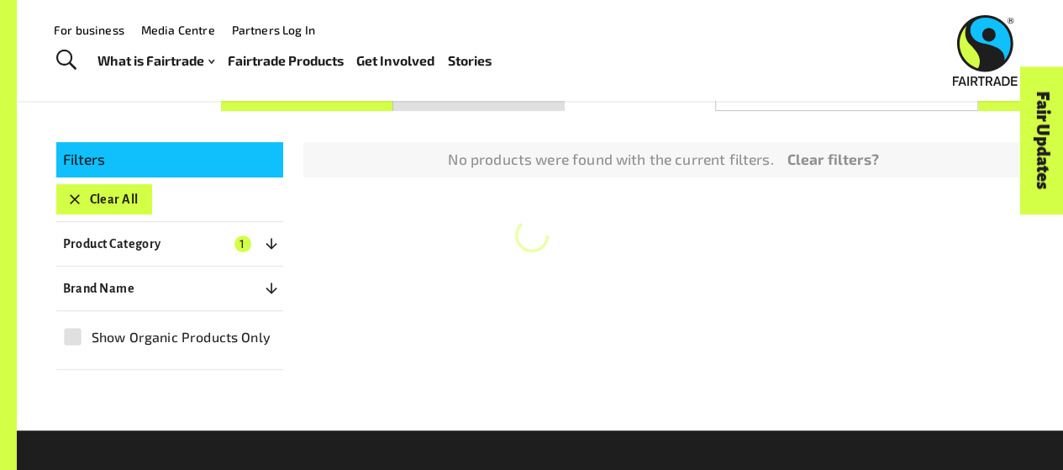
scroll to position [255, 0]
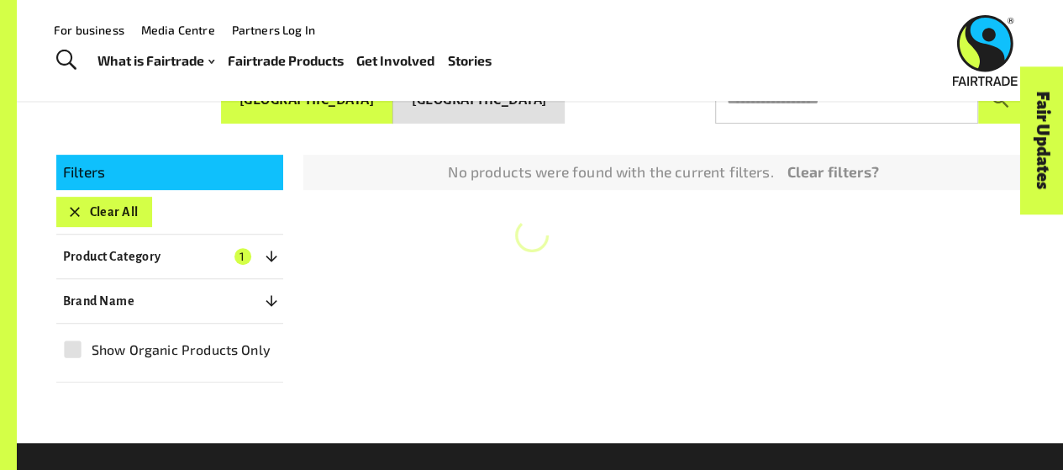
click at [439, 250] on div "Filters Clear All Product Category 1 ​ Coffee Gold & Jewellery Chocolate Juices…" at bounding box center [530, 258] width 988 height 249
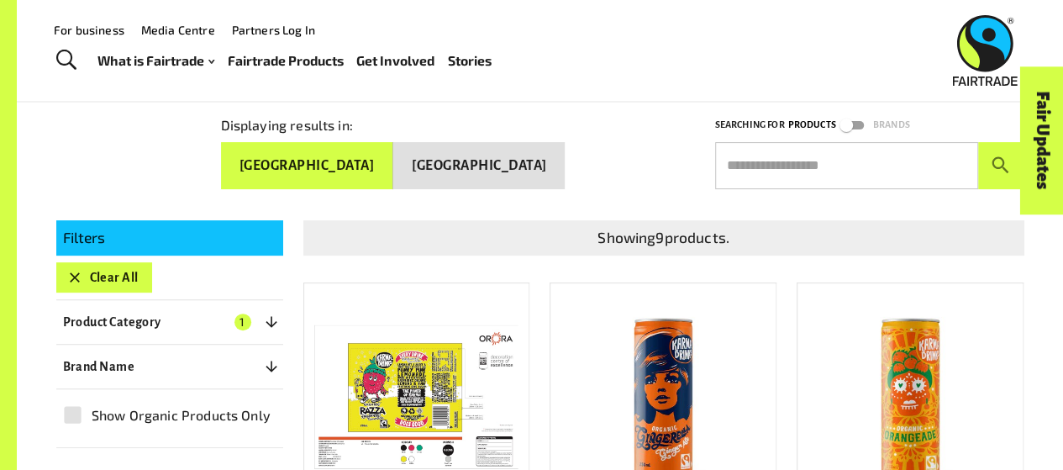
scroll to position [171, 0]
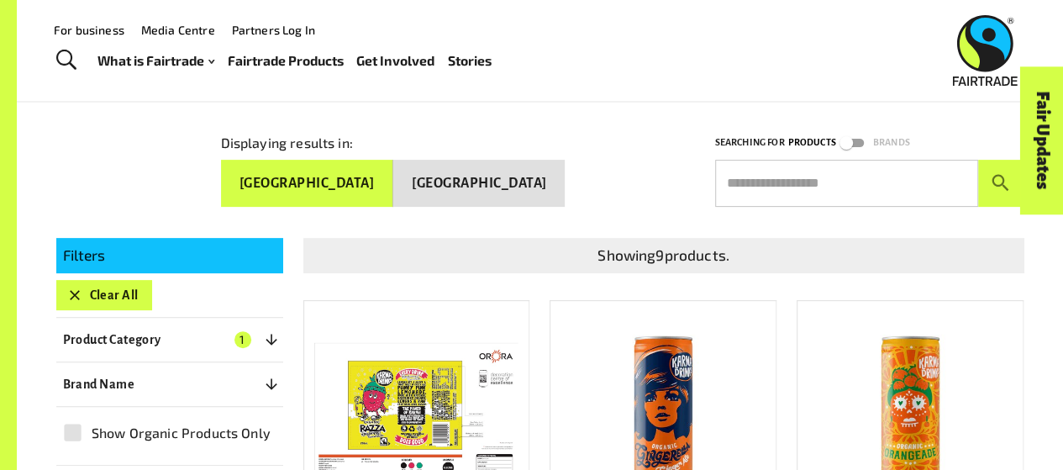
drag, startPoint x: 122, startPoint y: 335, endPoint x: 119, endPoint y: 286, distance: 49.7
click at [119, 287] on div "Filters Clear All Product Category 1 ​ Coffee Gold & Jewellery Chocolate Juices…" at bounding box center [169, 352] width 227 height 229
click at [119, 282] on button "Clear All" at bounding box center [104, 295] width 96 height 30
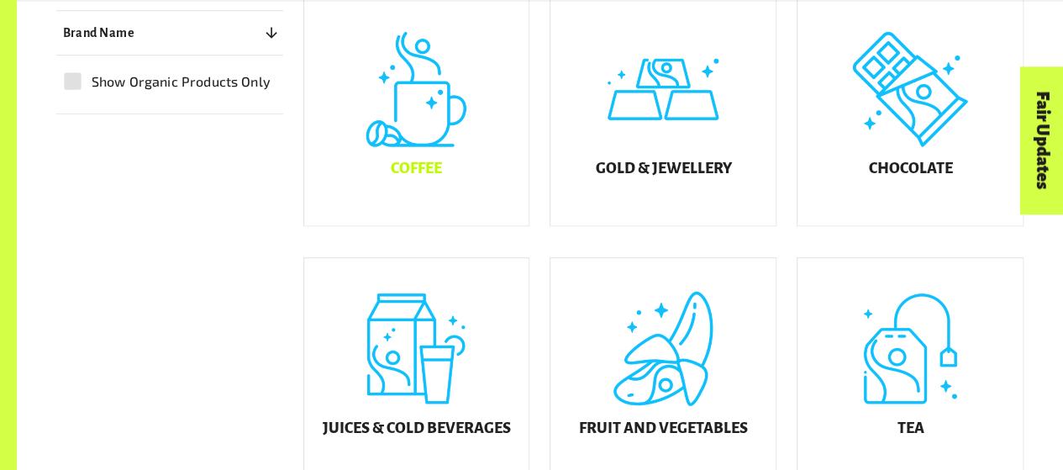
click at [432, 166] on div "Coffee" at bounding box center [416, 111] width 225 height 227
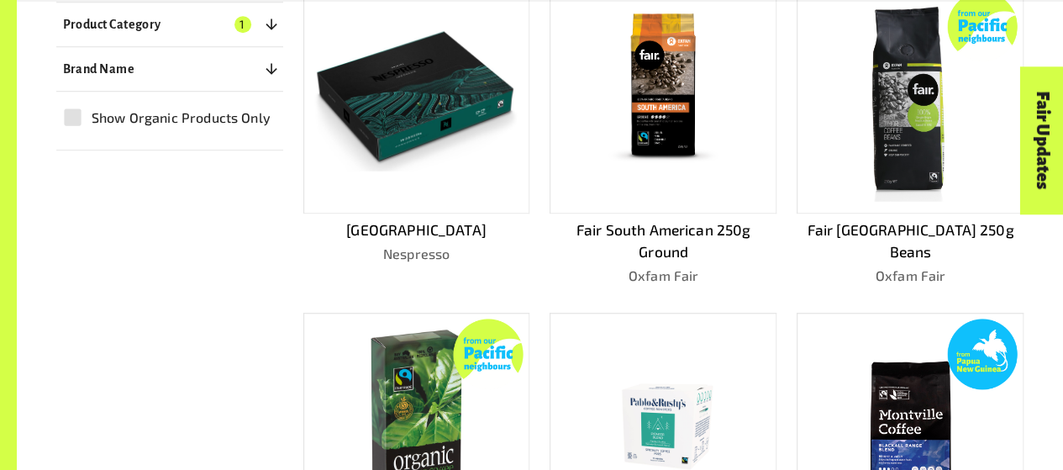
click at [445, 286] on div "BGD CAPSULES (10’S) – CLASSIC Bean Ground & Drunk" at bounding box center [406, 450] width 247 height 328
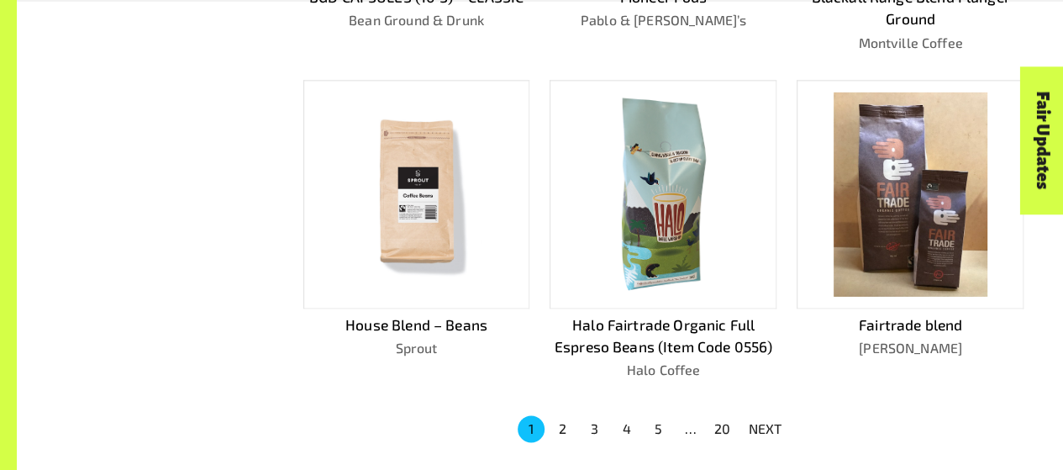
scroll to position [1048, 0]
click at [628, 414] on button "4" at bounding box center [627, 427] width 27 height 27
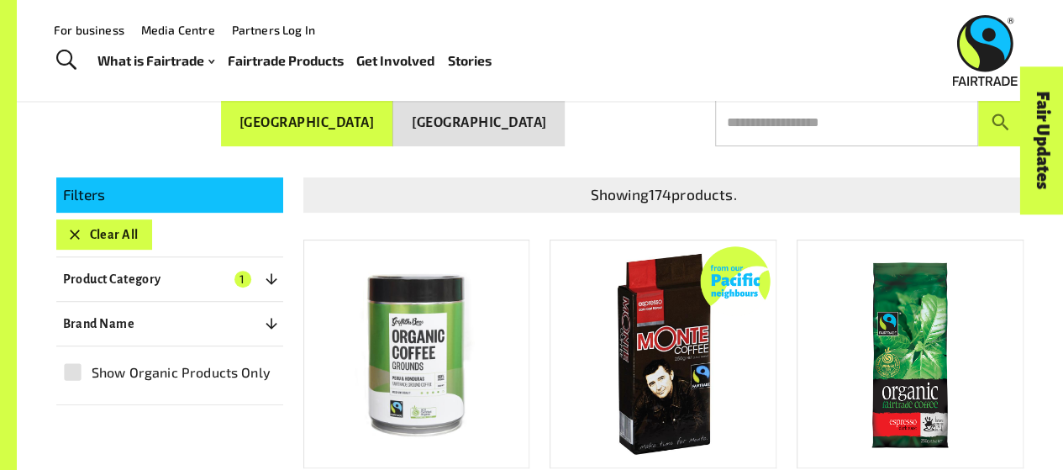
scroll to position [229, 0]
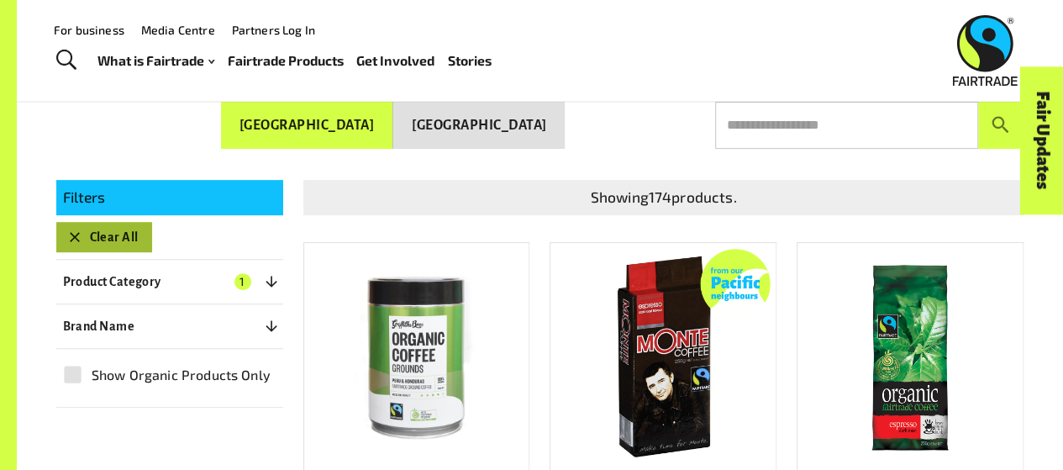
click at [121, 222] on button "Clear All" at bounding box center [104, 237] width 96 height 30
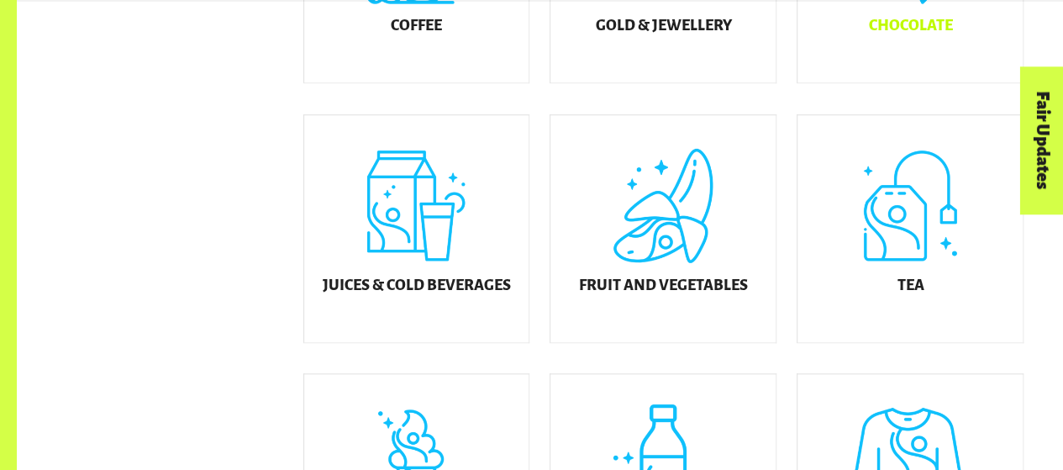
scroll to position [661, 0]
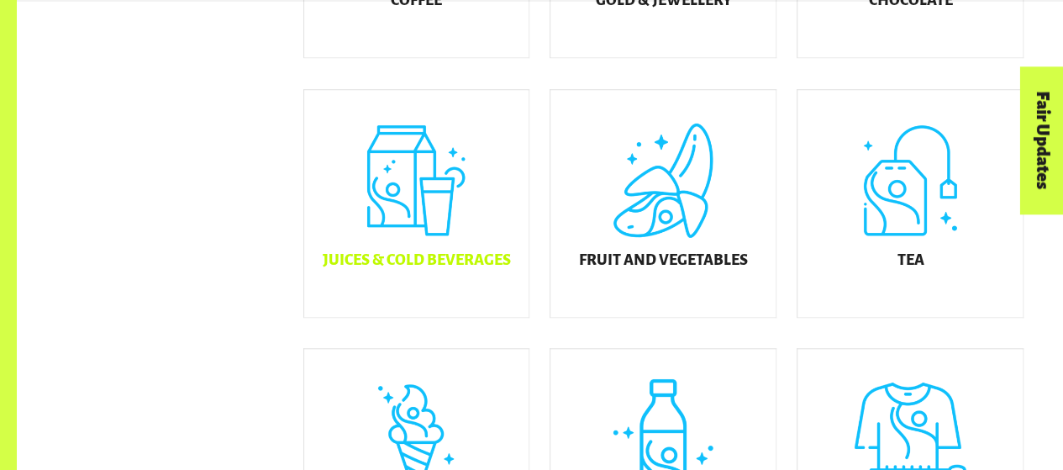
click at [435, 254] on div "Juices & Cold Beverages" at bounding box center [416, 203] width 225 height 227
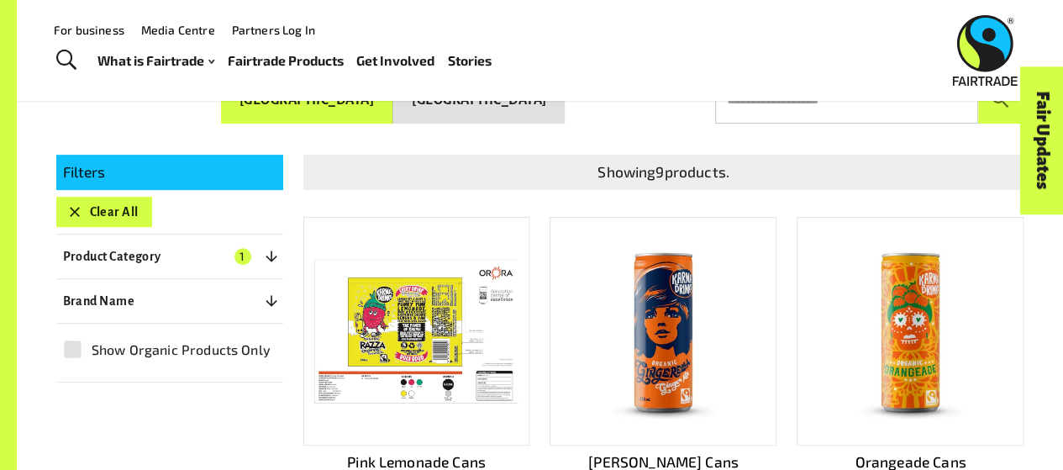
scroll to position [123, 0]
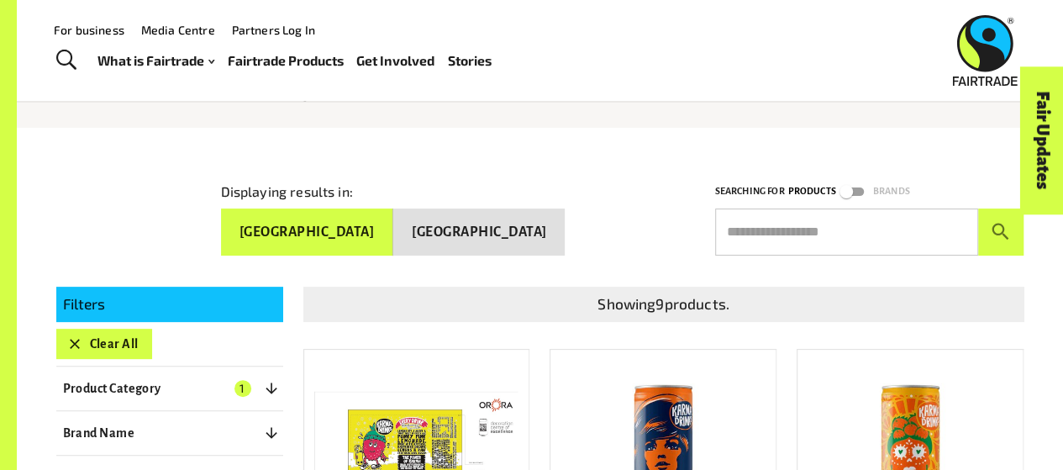
click at [129, 333] on button "Clear All" at bounding box center [104, 344] width 96 height 30
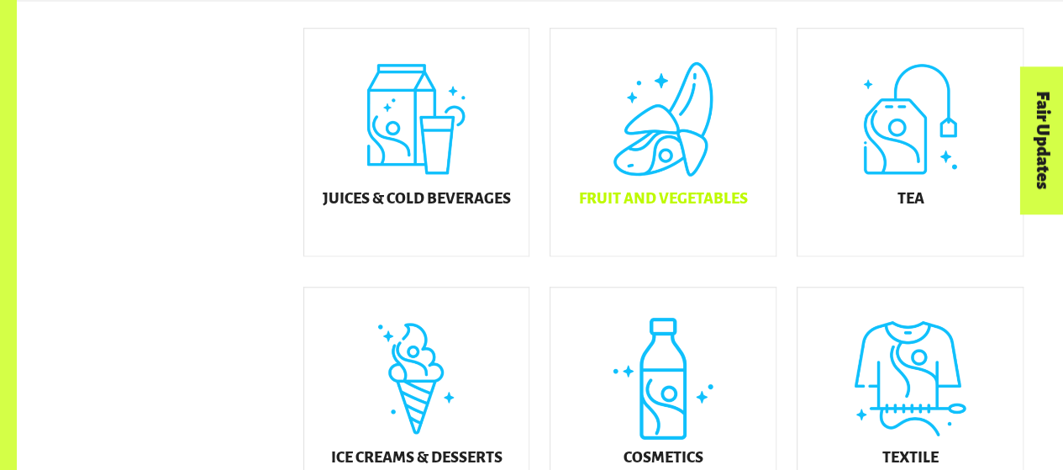
click at [636, 182] on div "Fruit and Vegetables" at bounding box center [662, 142] width 225 height 227
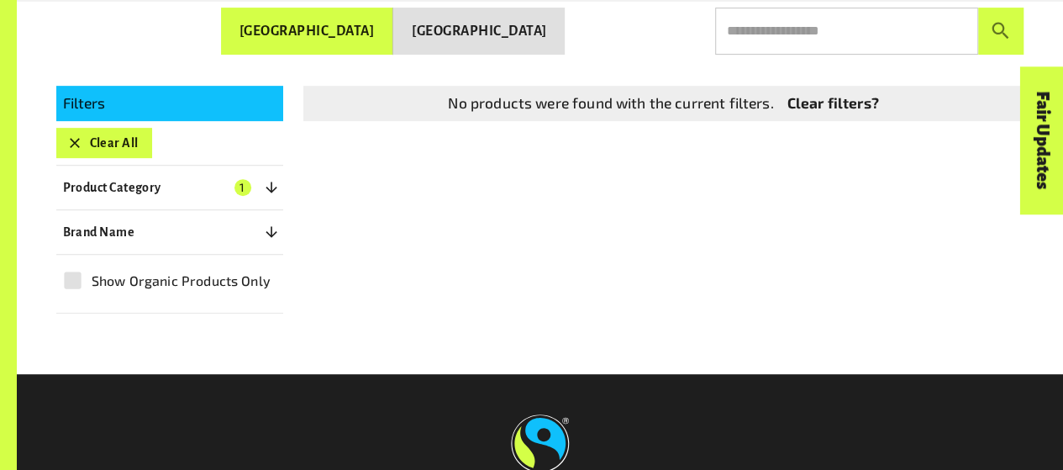
scroll to position [187, 0]
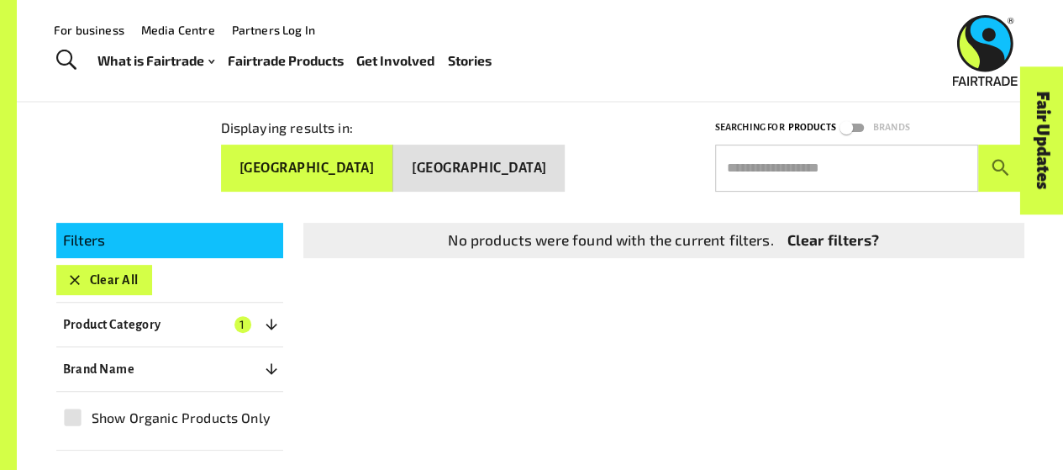
click at [156, 280] on div "Clear All" at bounding box center [169, 280] width 227 height 30
click at [124, 274] on button "Clear All" at bounding box center [104, 280] width 96 height 30
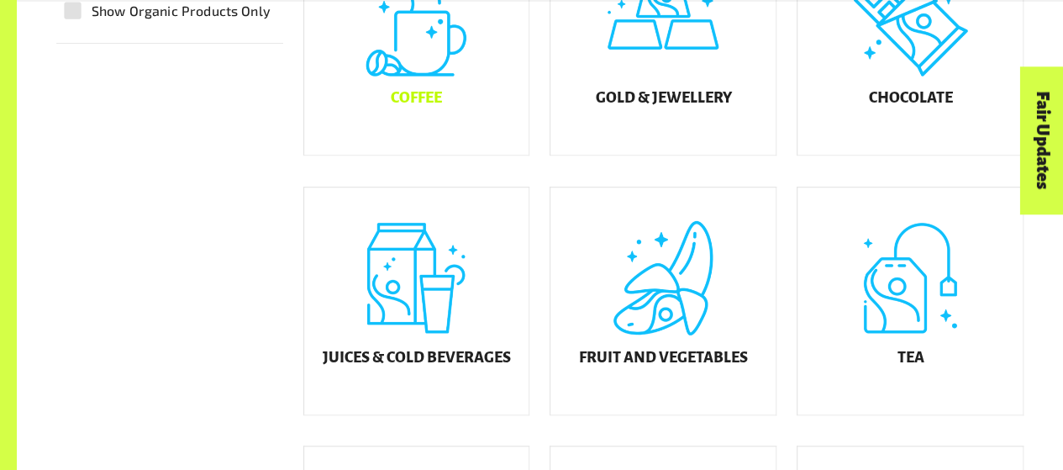
scroll to position [680, 0]
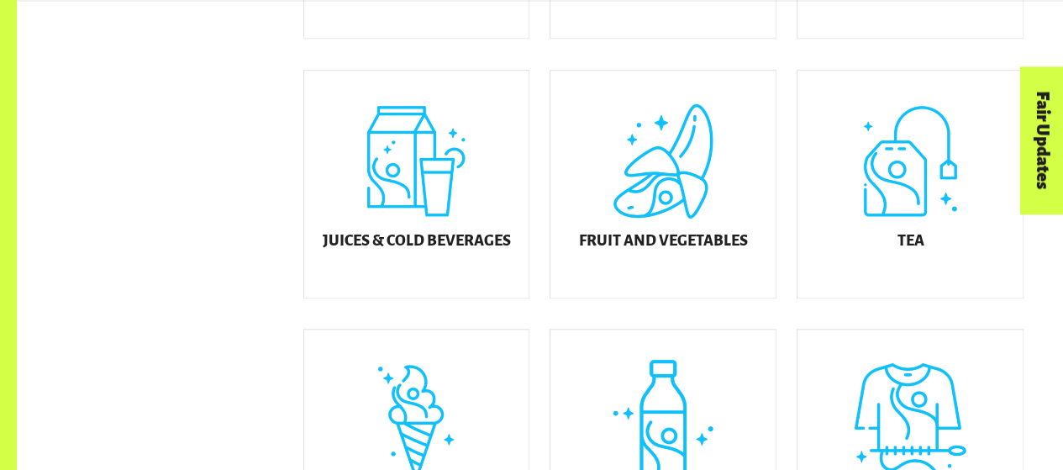
click at [704, 418] on div "Cosmetics" at bounding box center [662, 442] width 225 height 227
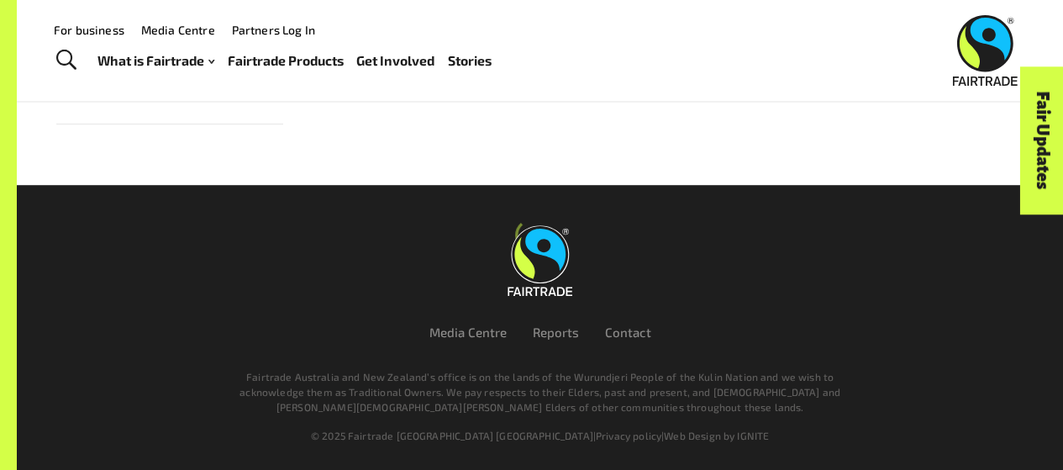
click at [650, 417] on div "Media Centre Reports Contact Fairtrade Australia and New Zealand’s office is on…" at bounding box center [540, 327] width 958 height 258
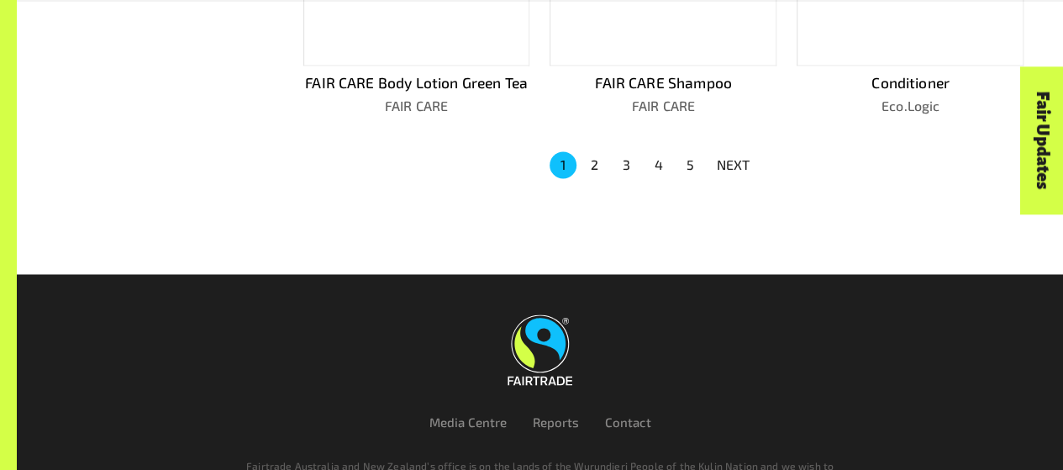
scroll to position [1249, 0]
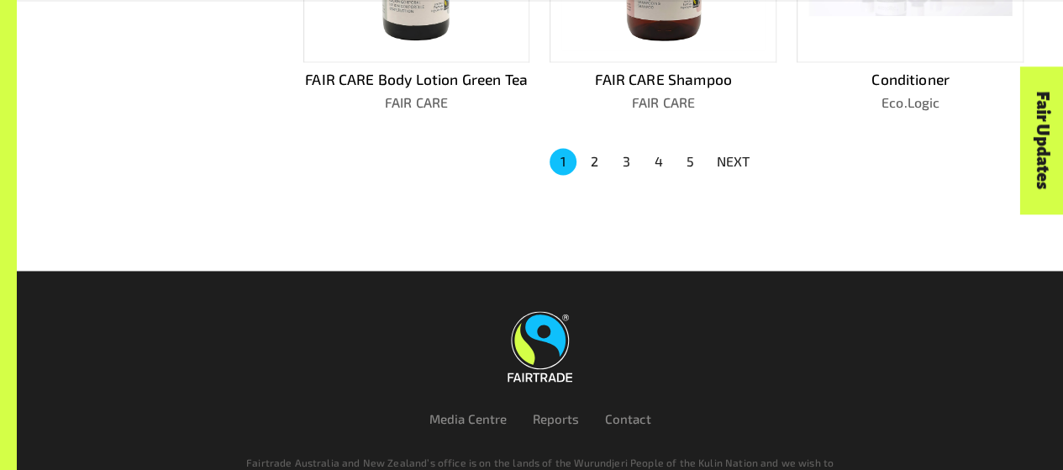
click at [666, 171] on ul "1 2 3 4 5 NEXT" at bounding box center [653, 161] width 213 height 30
click at [666, 170] on li "4" at bounding box center [659, 161] width 32 height 27
click at [666, 167] on button "4" at bounding box center [658, 161] width 27 height 27
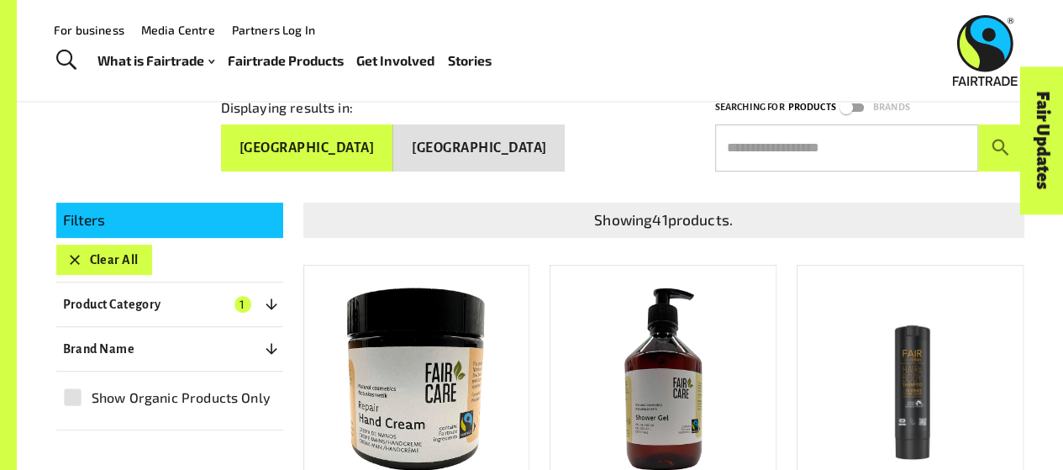
scroll to position [207, 0]
click at [119, 261] on button "Clear All" at bounding box center [104, 260] width 96 height 30
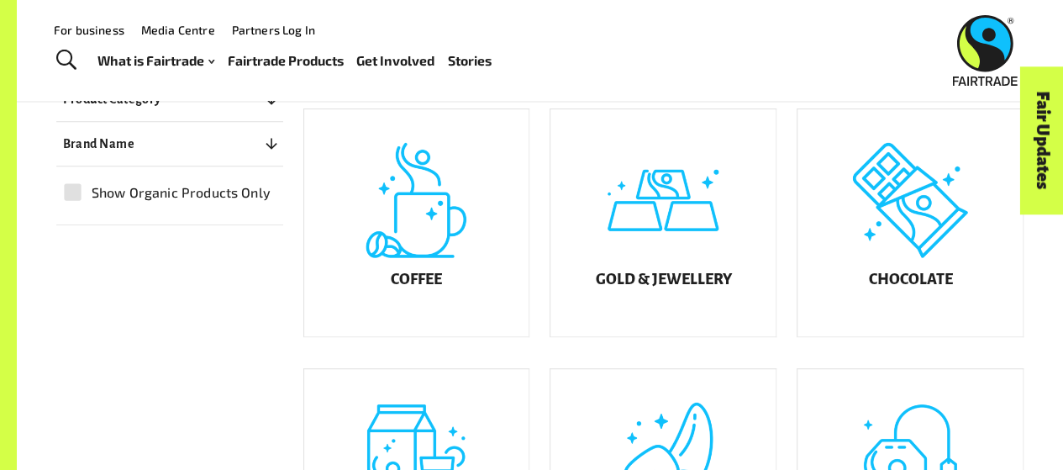
scroll to position [382, 0]
click at [458, 255] on div "Coffee" at bounding box center [416, 222] width 225 height 227
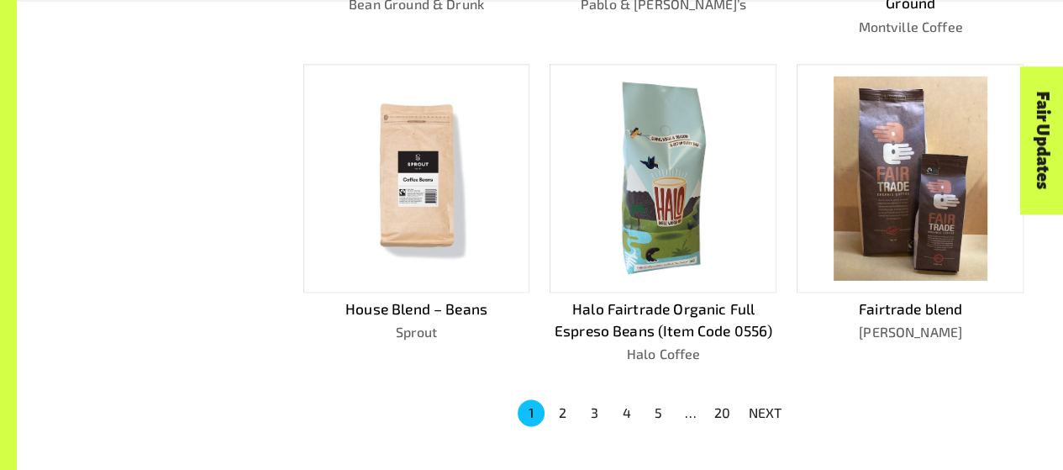
scroll to position [1172, 0]
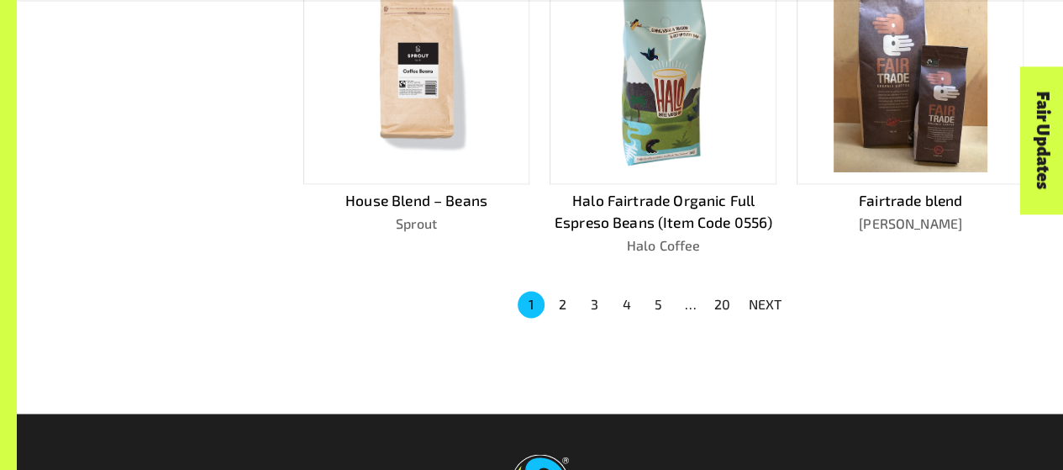
click at [667, 291] on button "5" at bounding box center [658, 304] width 27 height 27
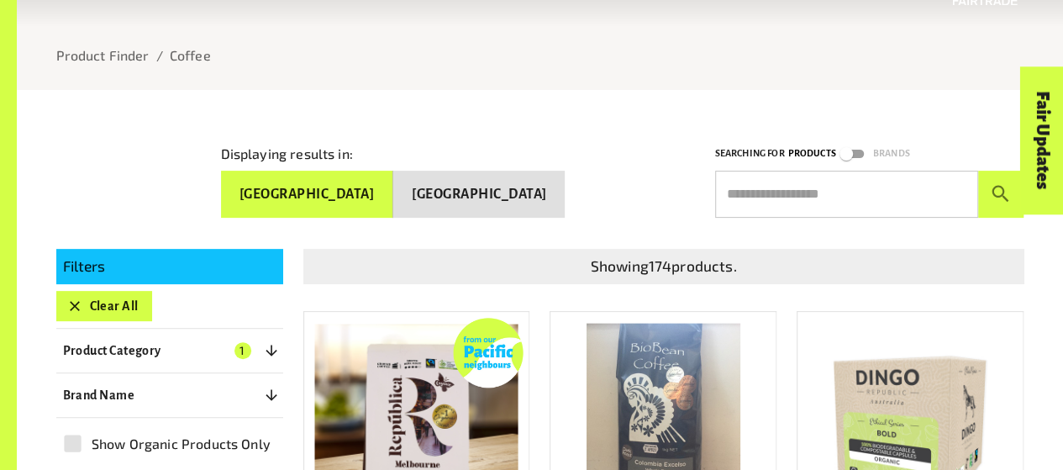
scroll to position [180, 0]
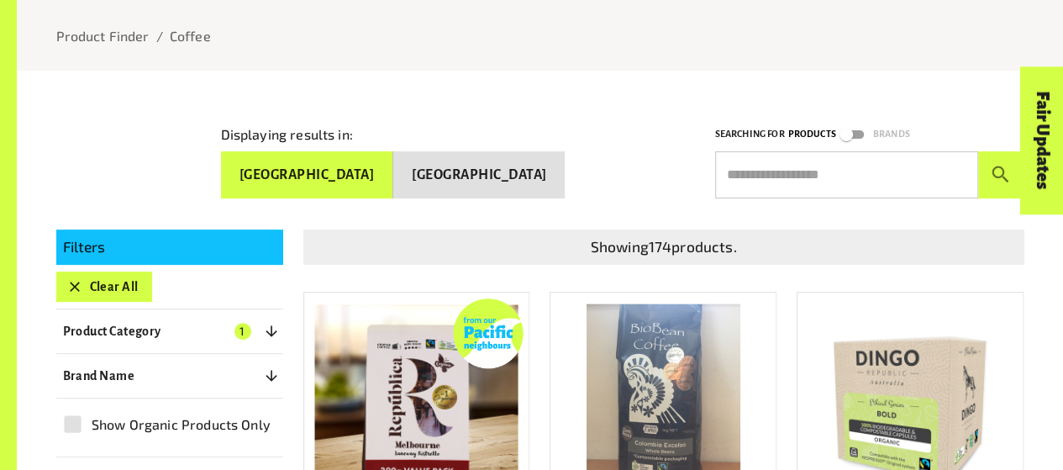
click at [124, 278] on button "Clear All" at bounding box center [104, 286] width 96 height 30
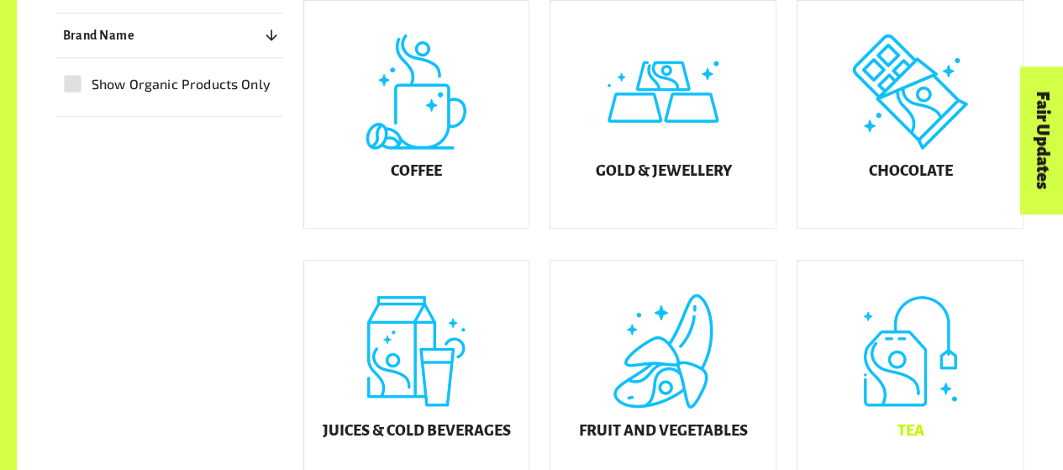
click at [873, 341] on div "Tea" at bounding box center [910, 374] width 225 height 227
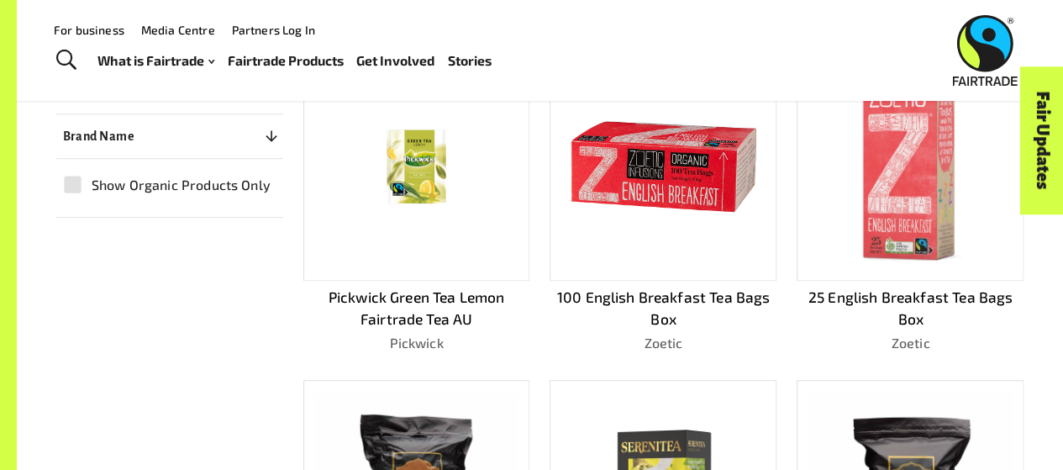
scroll to position [419, 0]
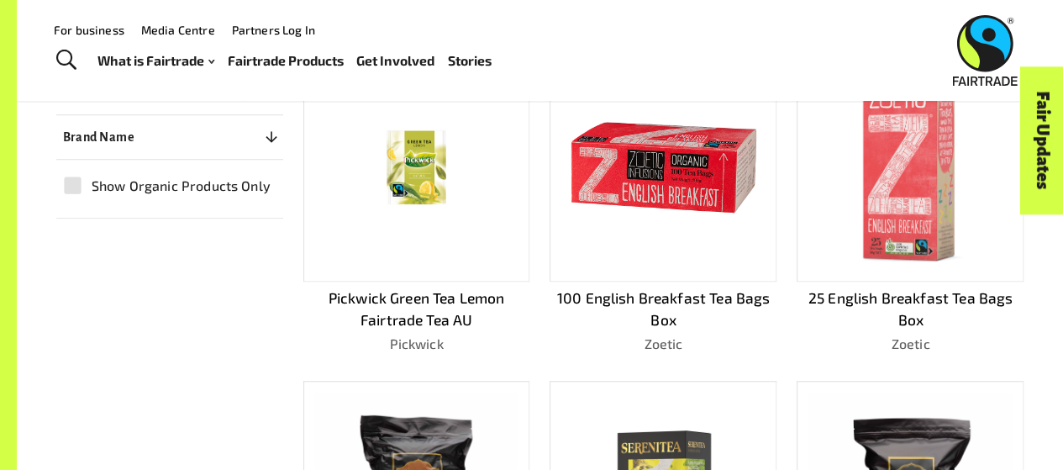
click at [760, 192] on img at bounding box center [663, 167] width 203 height 200
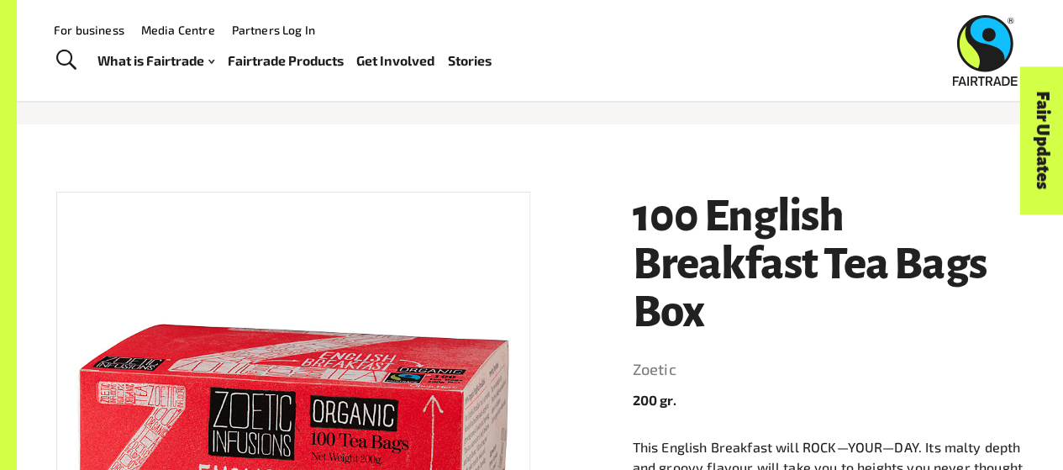
scroll to position [121, 0]
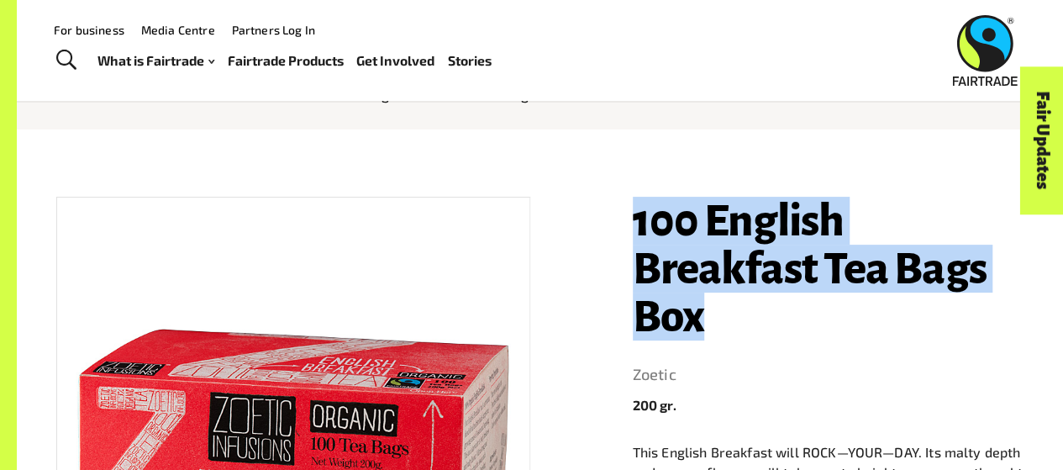
drag, startPoint x: 627, startPoint y: 218, endPoint x: 706, endPoint y: 319, distance: 128.1
copy h1 "100 English Breakfast Tea Bags Box"
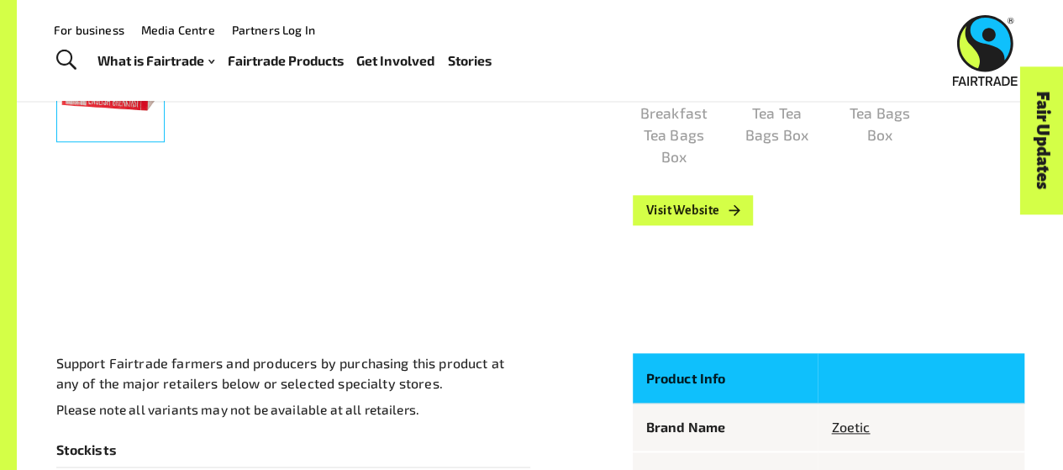
scroll to position [747, 0]
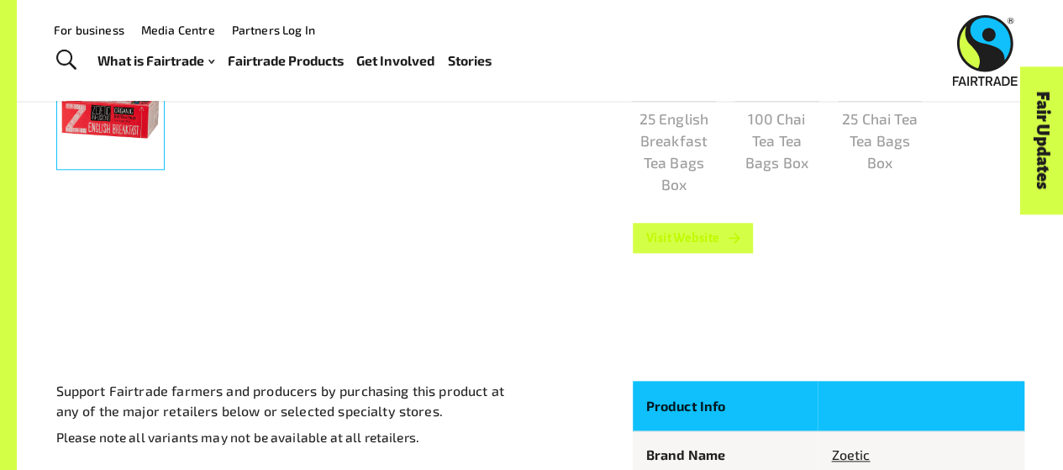
click at [671, 247] on link "Visit Website" at bounding box center [693, 238] width 121 height 30
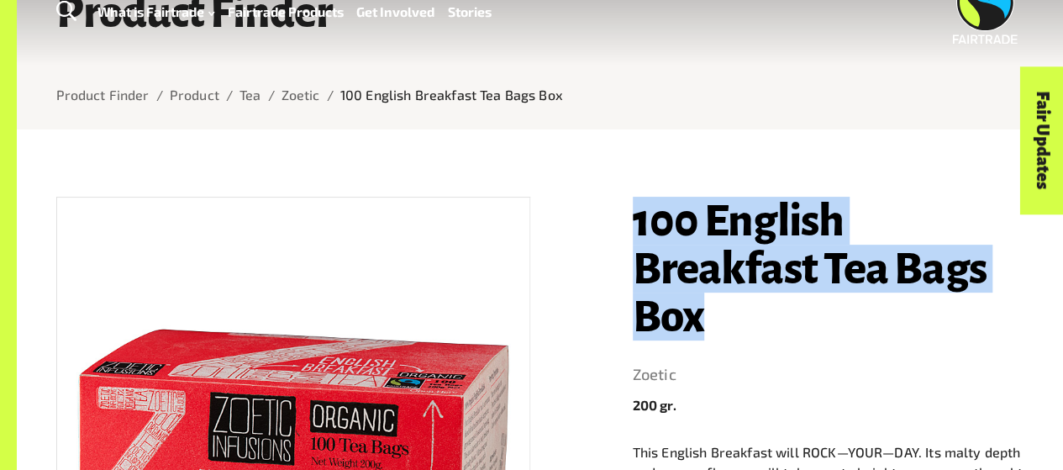
scroll to position [151, 0]
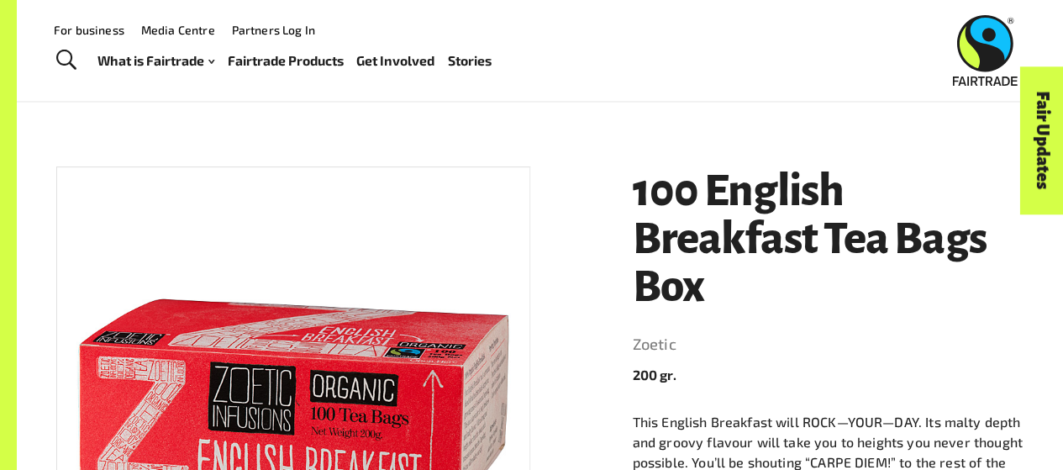
scroll to position [0, 0]
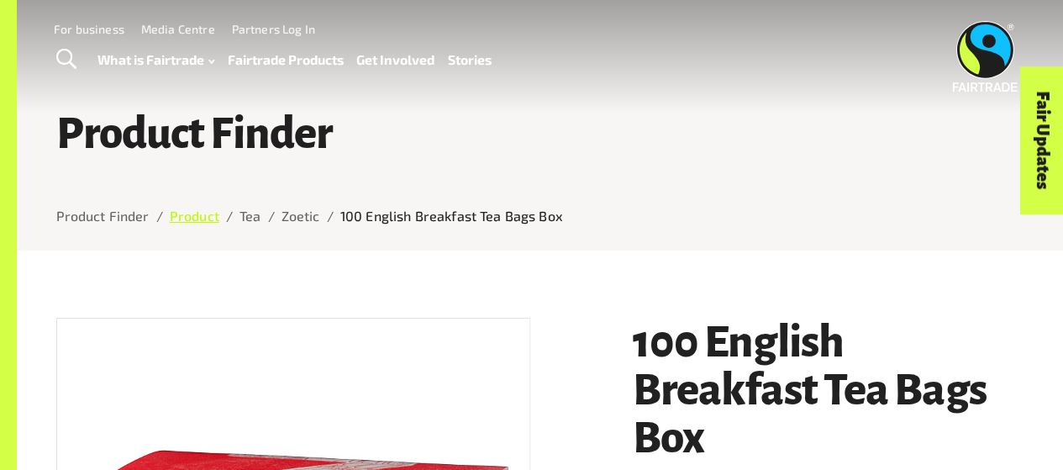
click at [207, 216] on link "Product" at bounding box center [195, 216] width 50 height 16
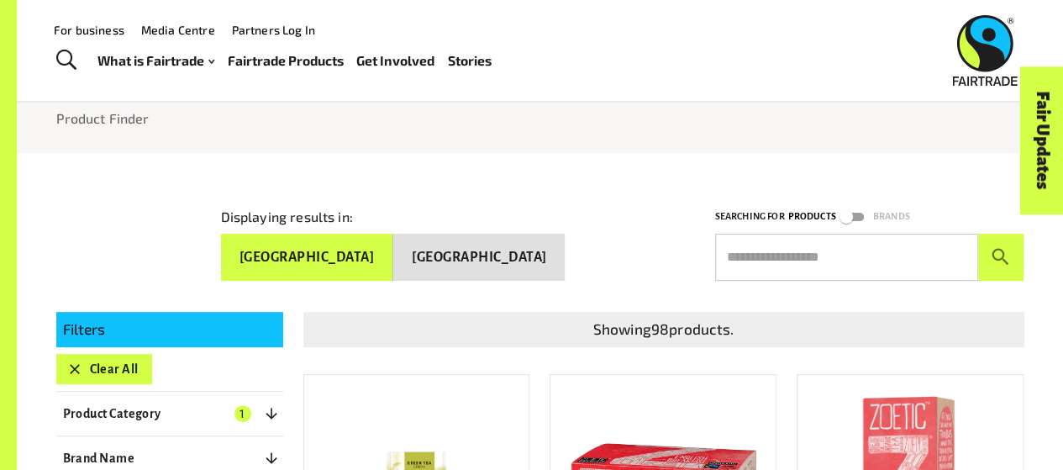
scroll to position [66, 0]
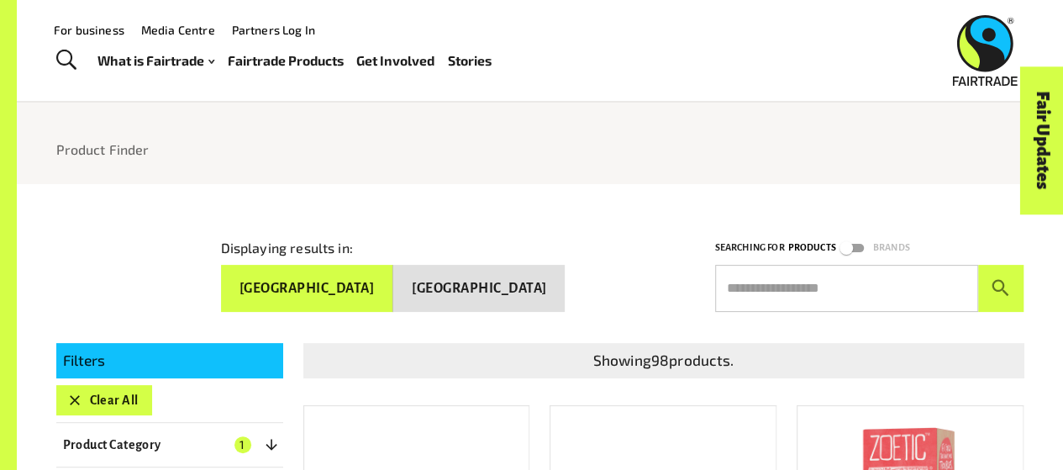
click at [122, 401] on button "Clear All" at bounding box center [104, 400] width 96 height 30
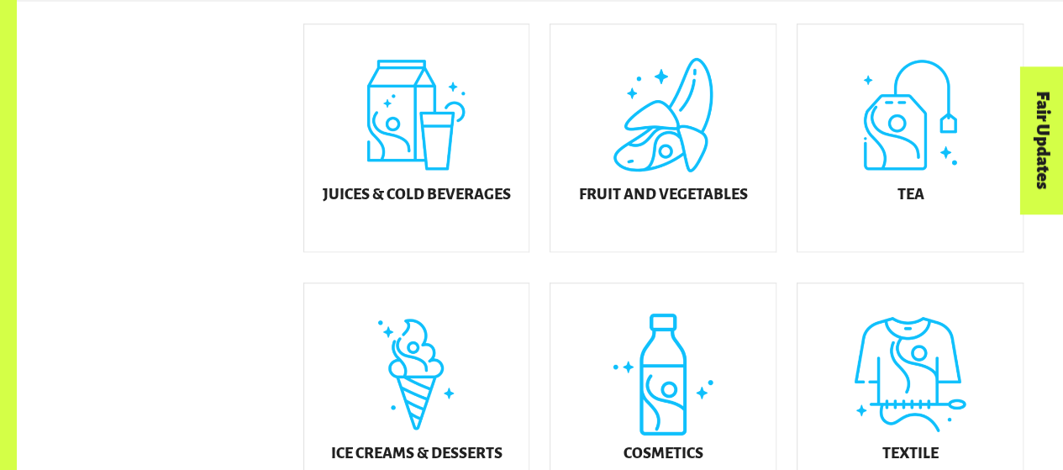
scroll to position [727, 0]
click at [922, 384] on div "Textile" at bounding box center [910, 395] width 225 height 227
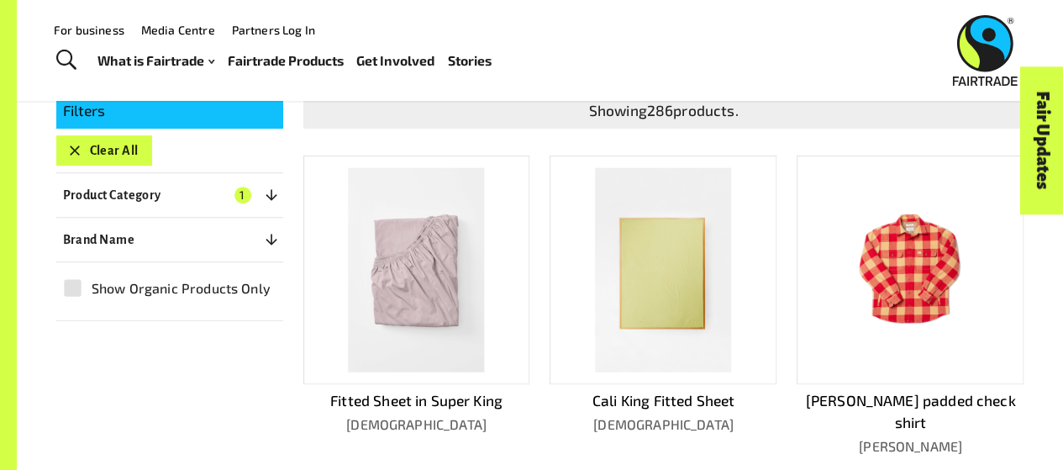
scroll to position [313, 0]
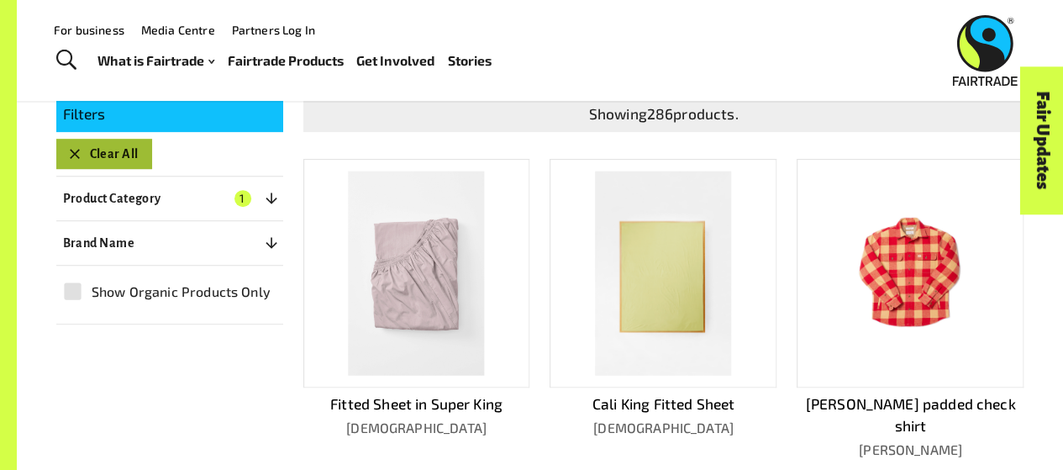
click at [116, 145] on button "Clear All" at bounding box center [104, 154] width 96 height 30
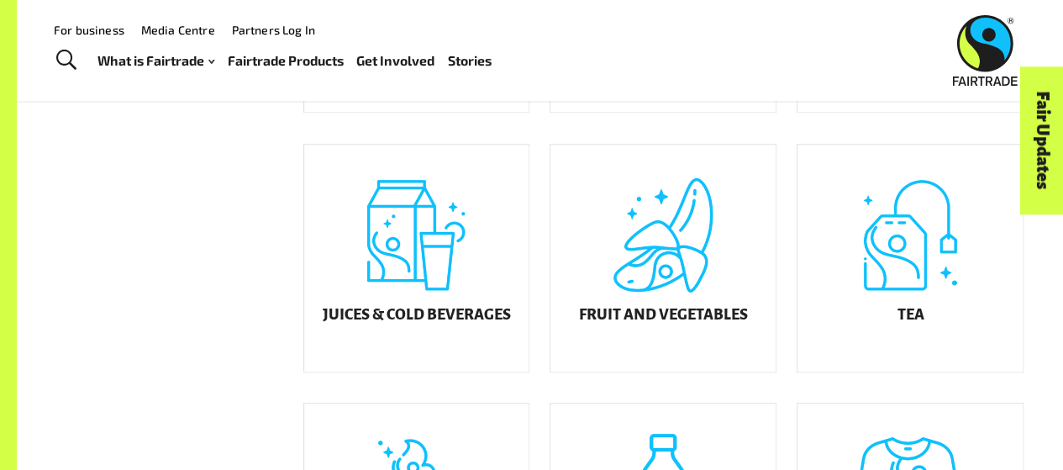
scroll to position [598, 0]
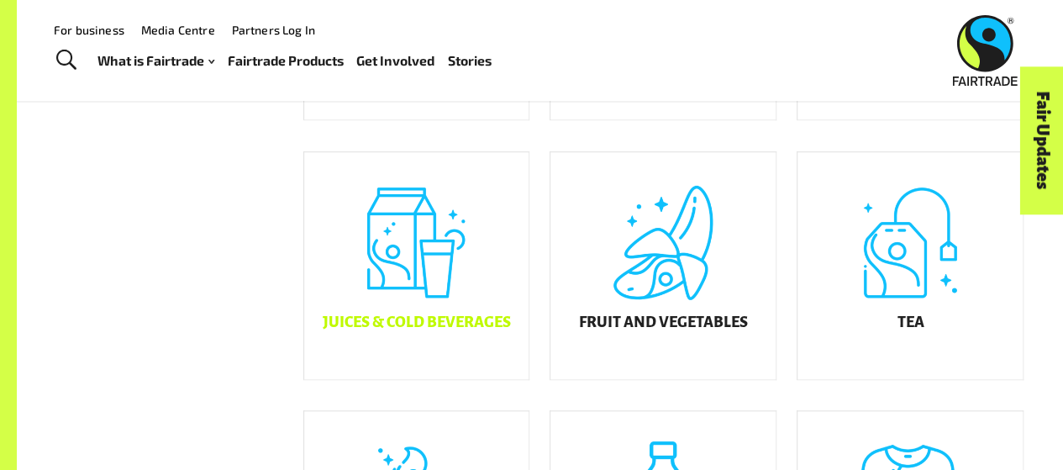
click at [410, 277] on div "Juices & Cold Beverages" at bounding box center [416, 265] width 225 height 227
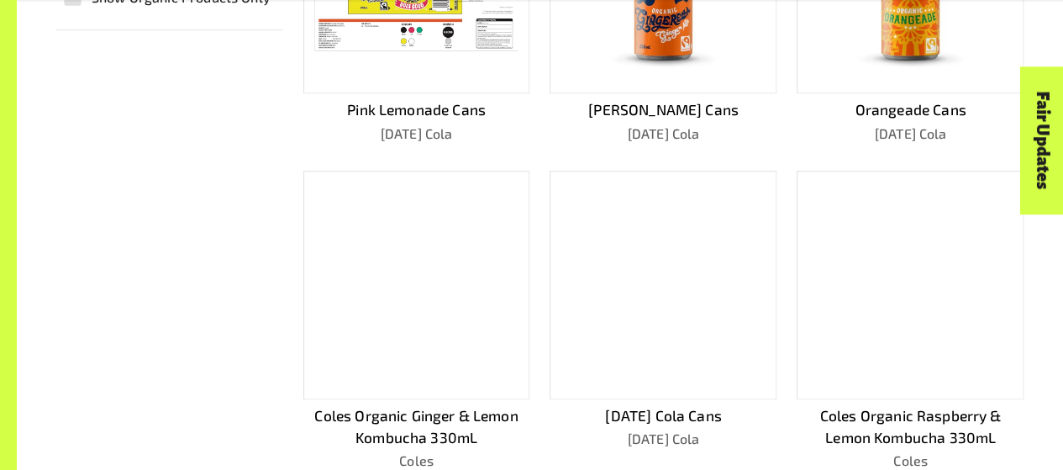
scroll to position [618, 0]
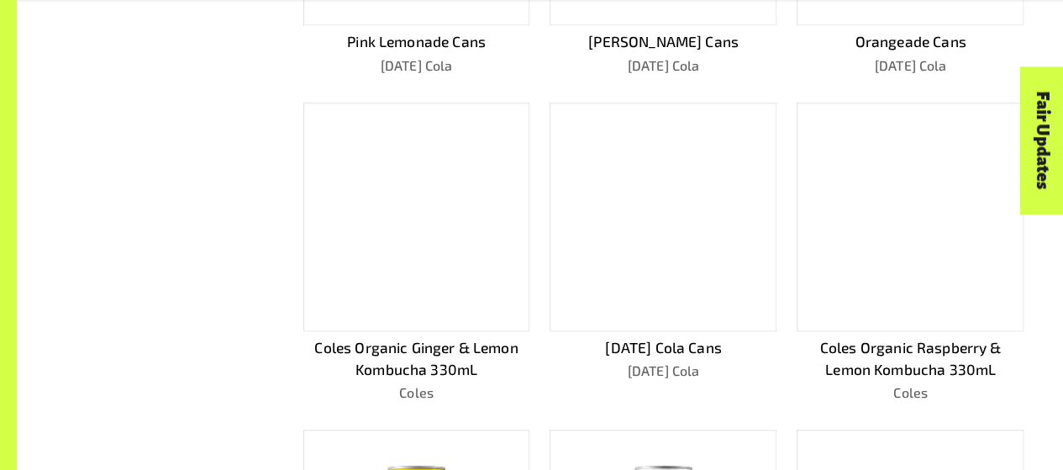
click at [421, 346] on div "Coles Organic Ginger & Lemon Kombucha 330mL Coles" at bounding box center [416, 253] width 227 height 301
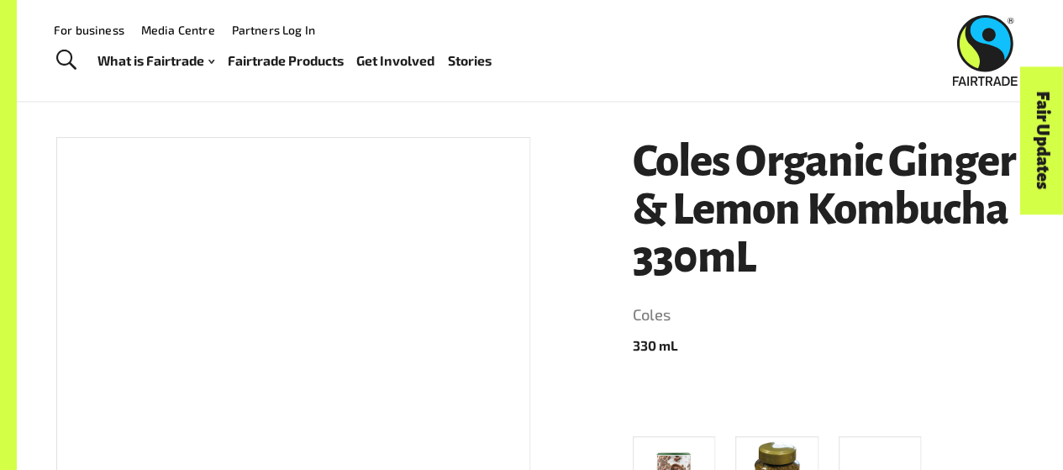
scroll to position [170, 0]
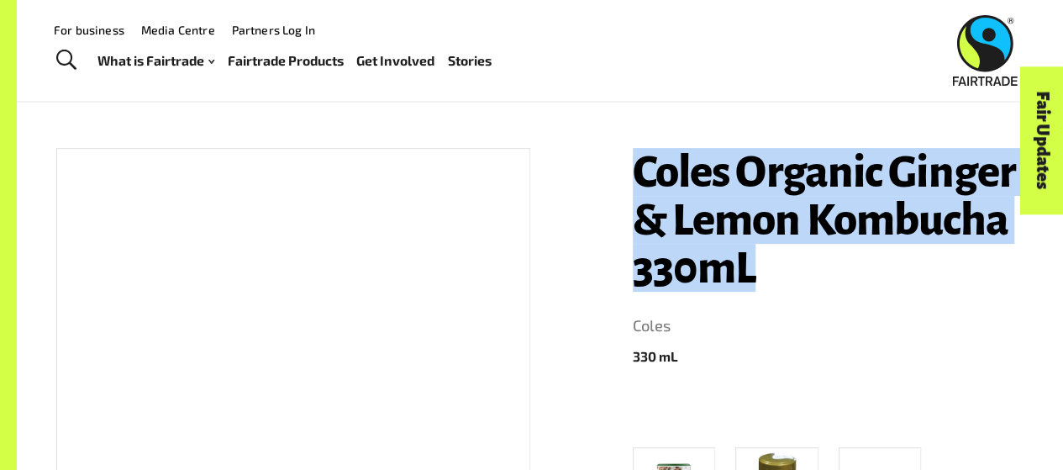
drag, startPoint x: 629, startPoint y: 173, endPoint x: 772, endPoint y: 286, distance: 181.3
click at [772, 286] on div "Coles Organic Ginger & Lemon Kombucha 330mL Coles 330 [PERSON_NAME] Fairtrade D…" at bounding box center [819, 468] width 412 height 680
copy h1 "Coles Organic Ginger & Lemon Kombucha 330mL"
